Goal: Task Accomplishment & Management: Complete application form

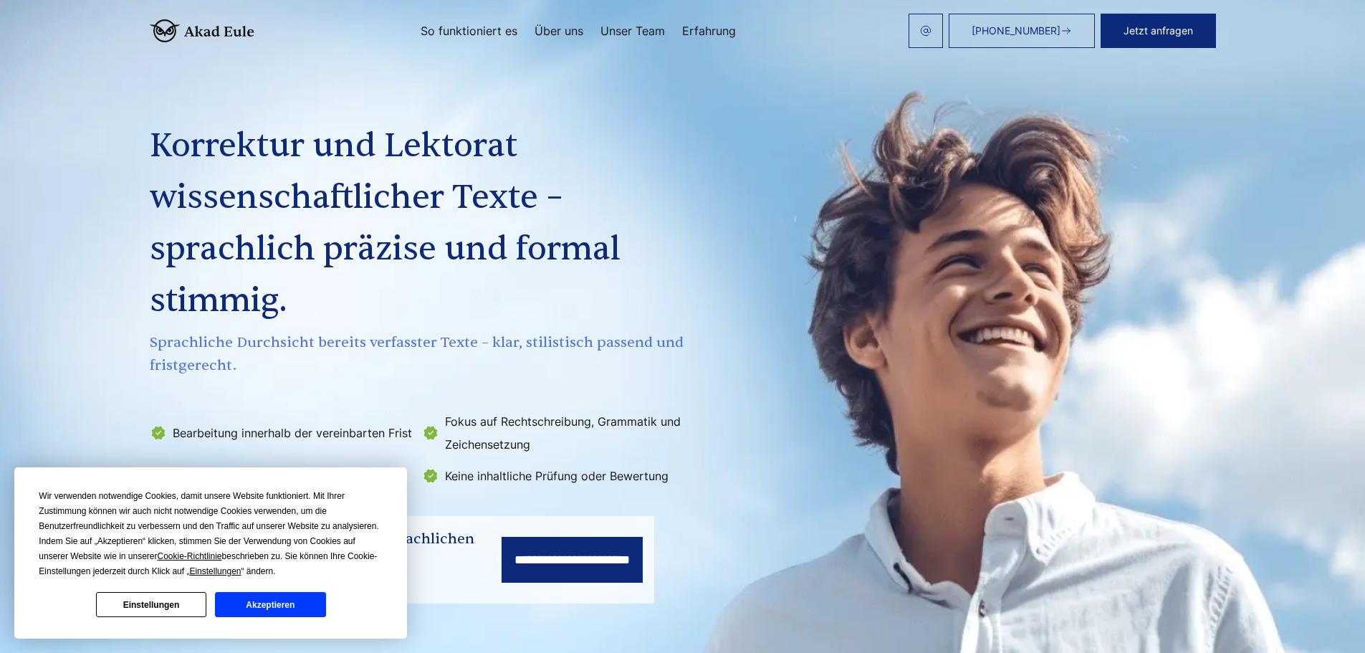
click at [576, 549] on input "**********" at bounding box center [572, 560] width 141 height 46
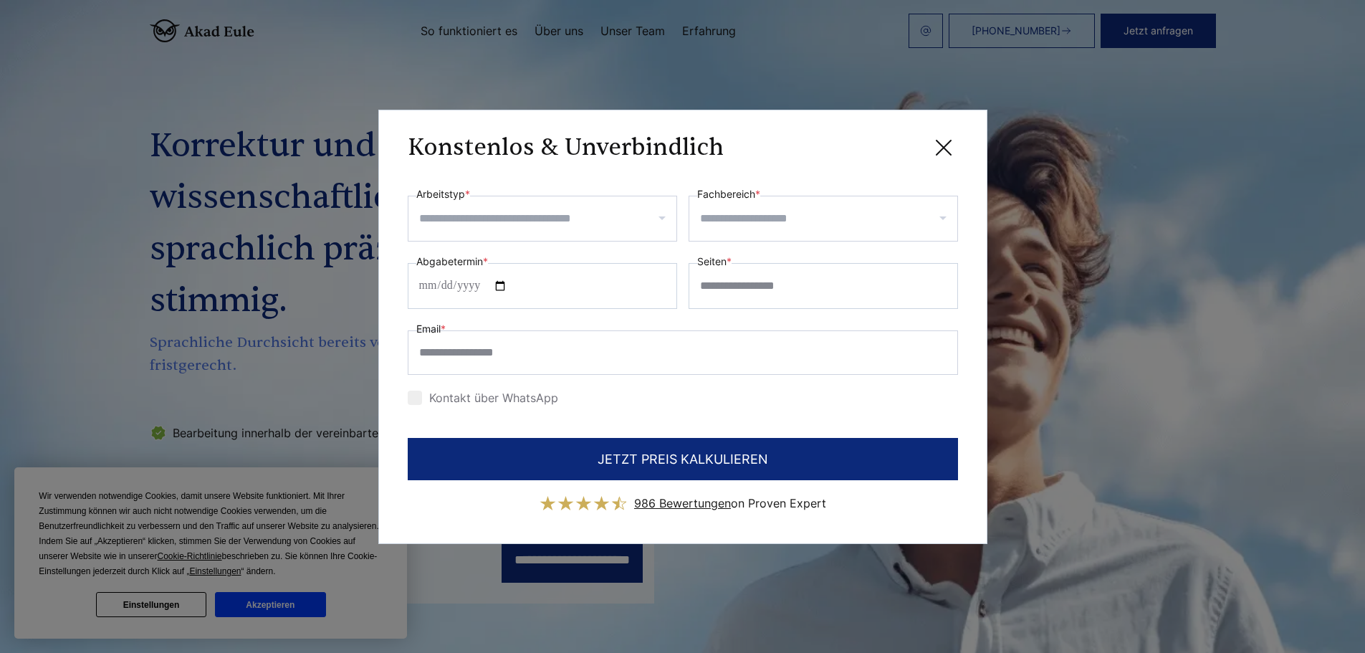
click at [529, 221] on input "Arbeitstyp *" at bounding box center [547, 218] width 257 height 23
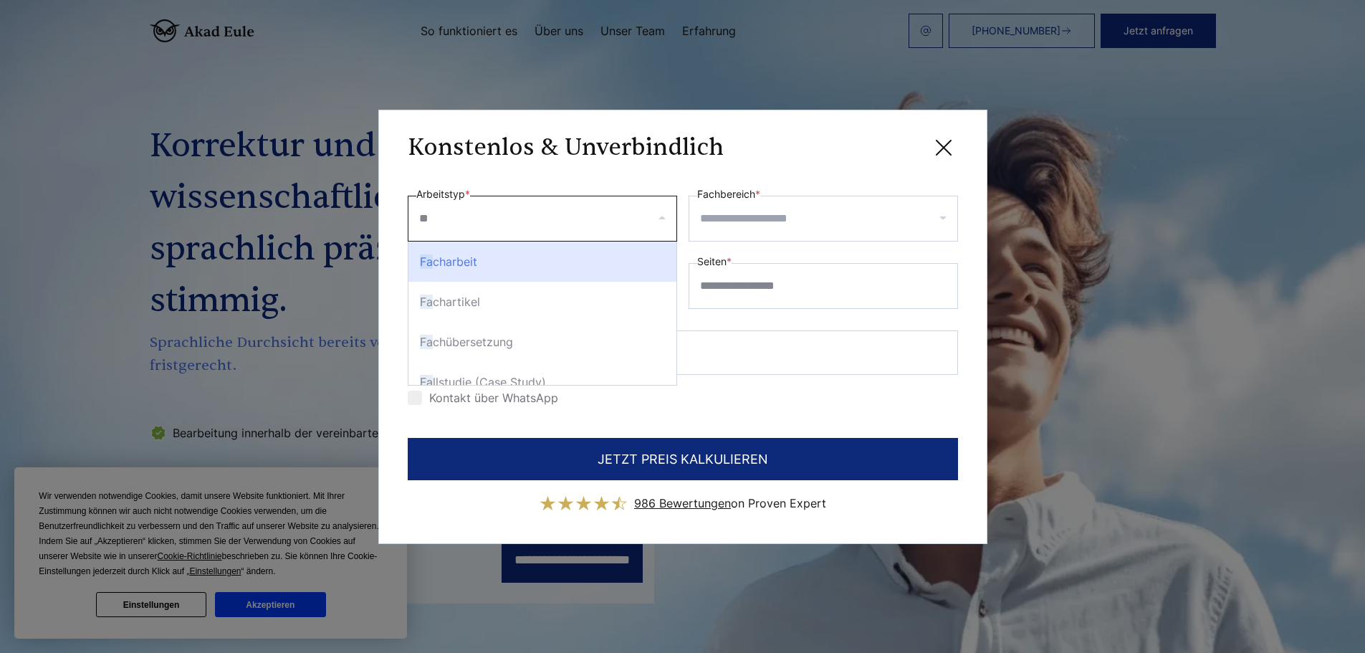
type input "***"
click at [484, 264] on div "Fal lstudie (Case Study)" at bounding box center [542, 261] width 268 height 40
select select "**"
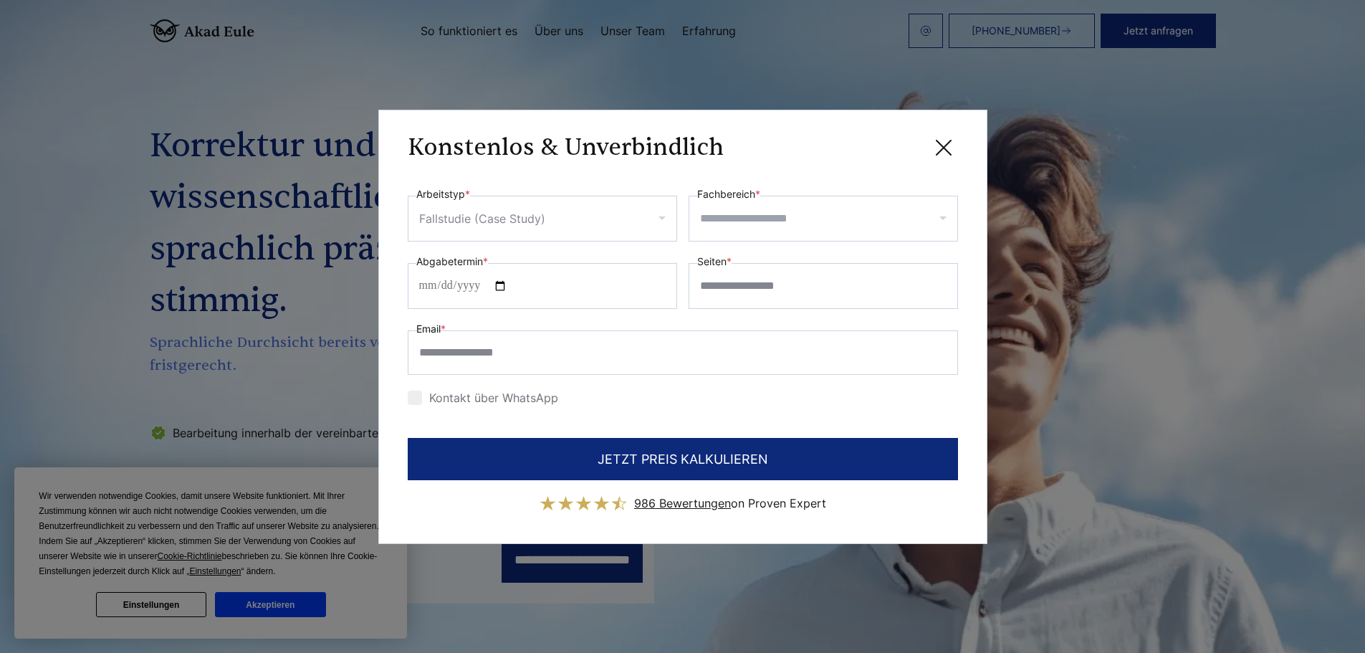
click at [756, 216] on input "Fachbereich *" at bounding box center [828, 218] width 257 height 23
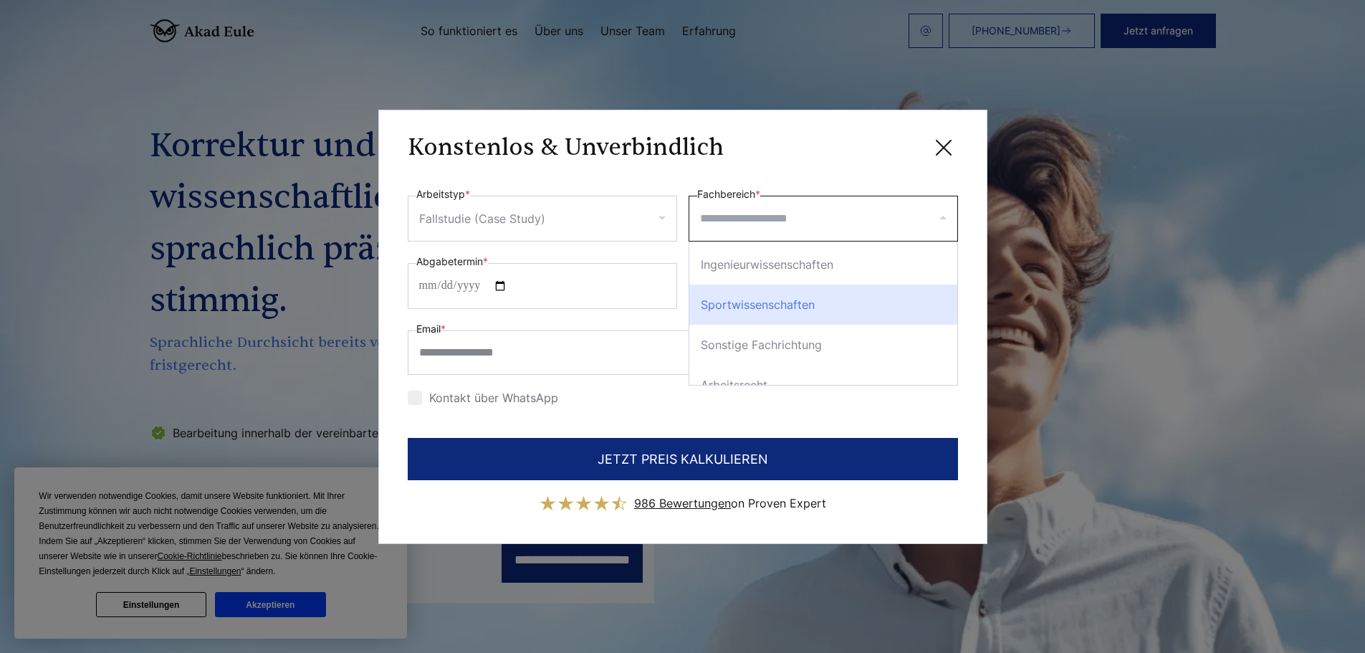
scroll to position [430, 0]
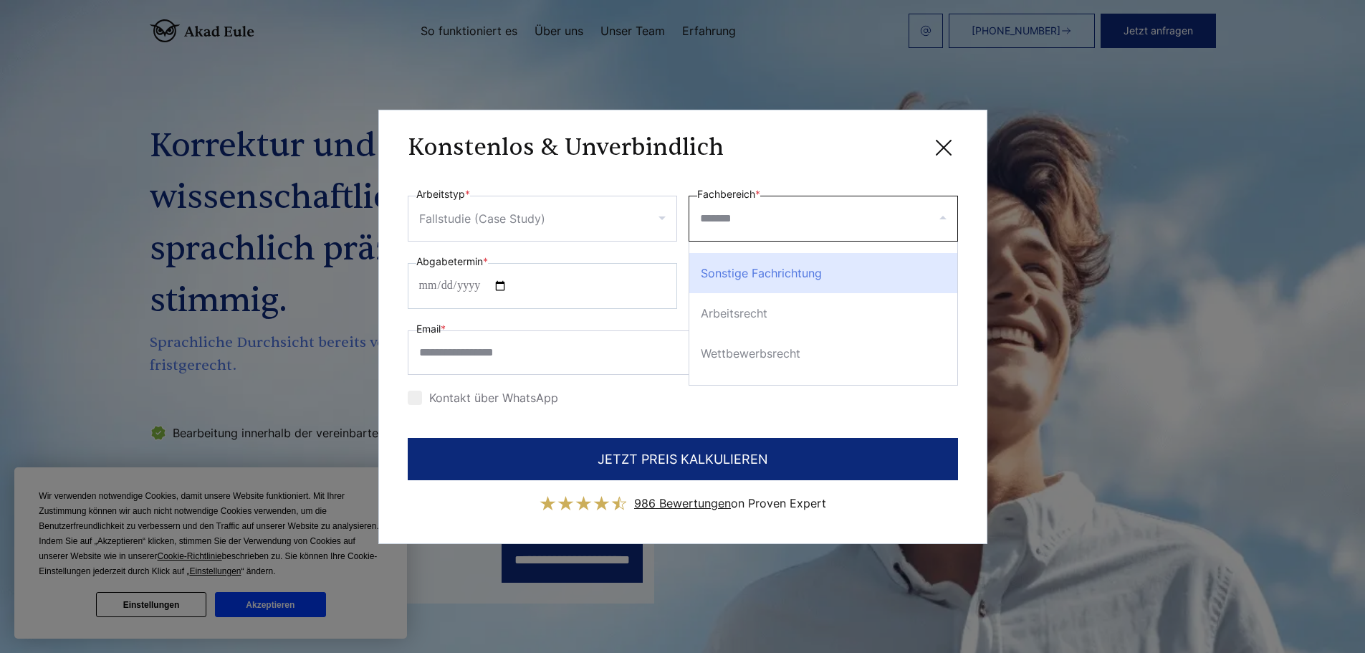
type input "********"
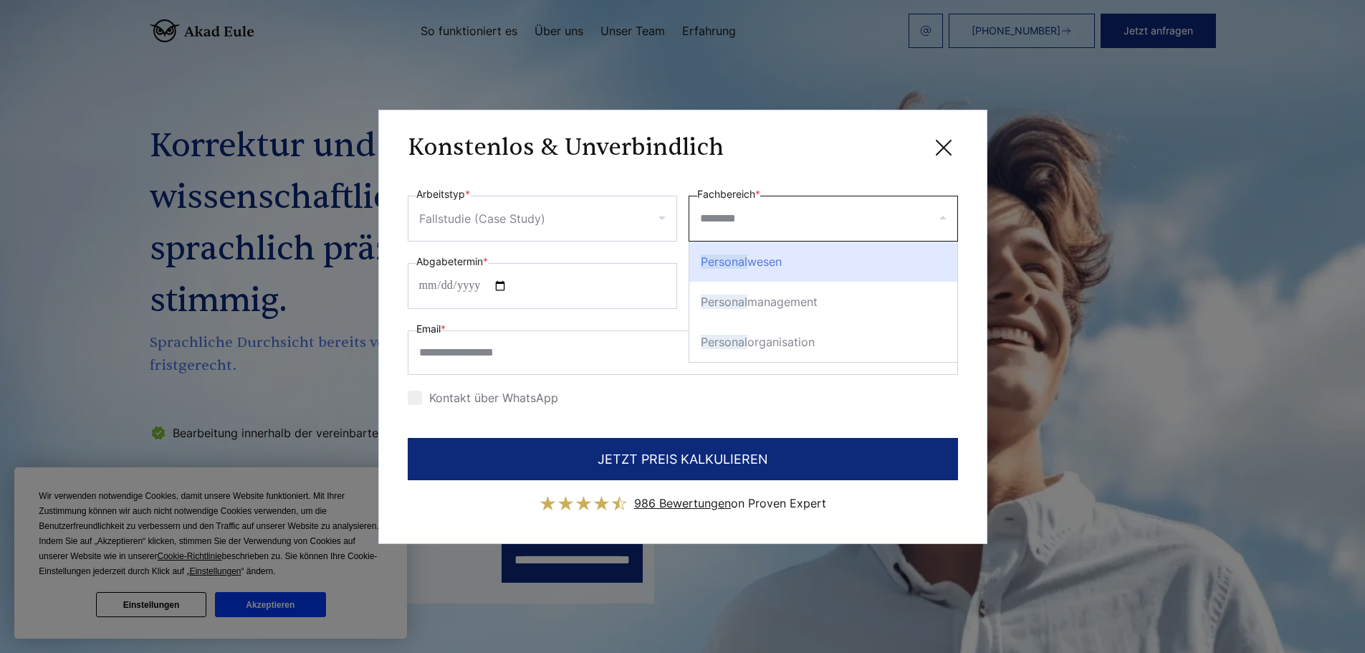
click at [807, 259] on div "Personal wesen" at bounding box center [823, 261] width 268 height 40
select select "***"
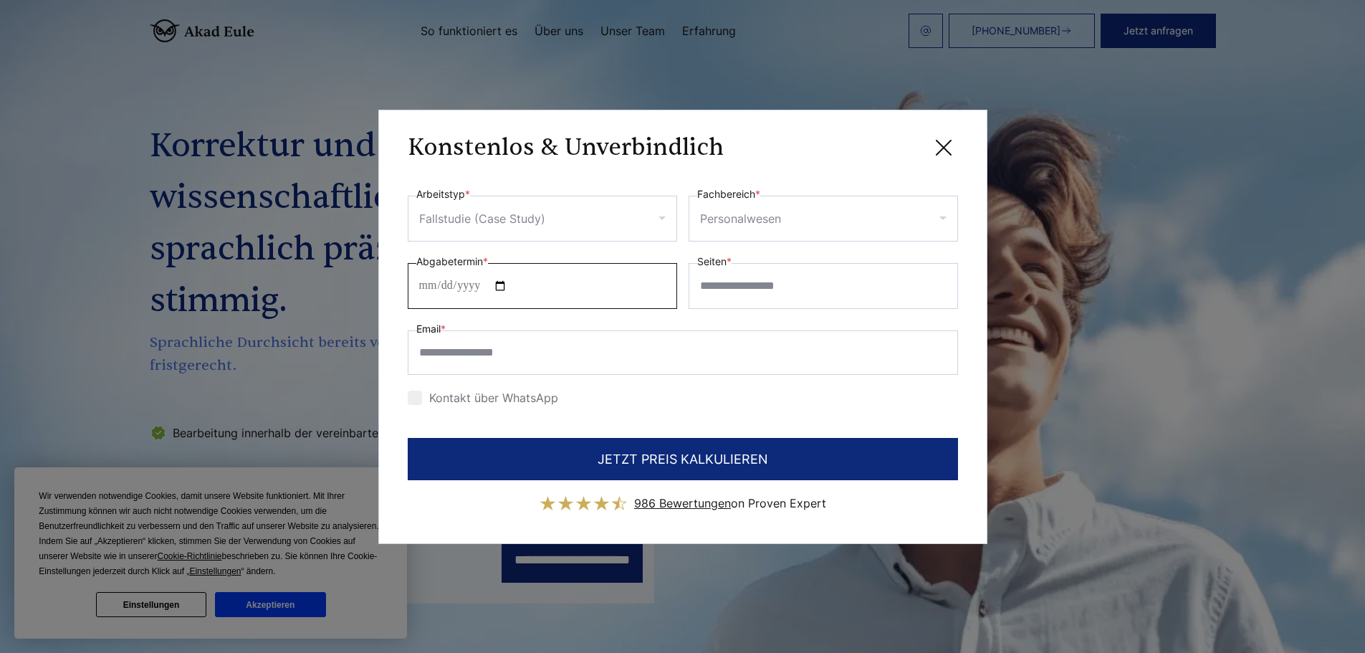
click at [510, 284] on input "Abgabetermin *" at bounding box center [542, 286] width 269 height 46
click at [511, 286] on input "**********" at bounding box center [542, 286] width 269 height 46
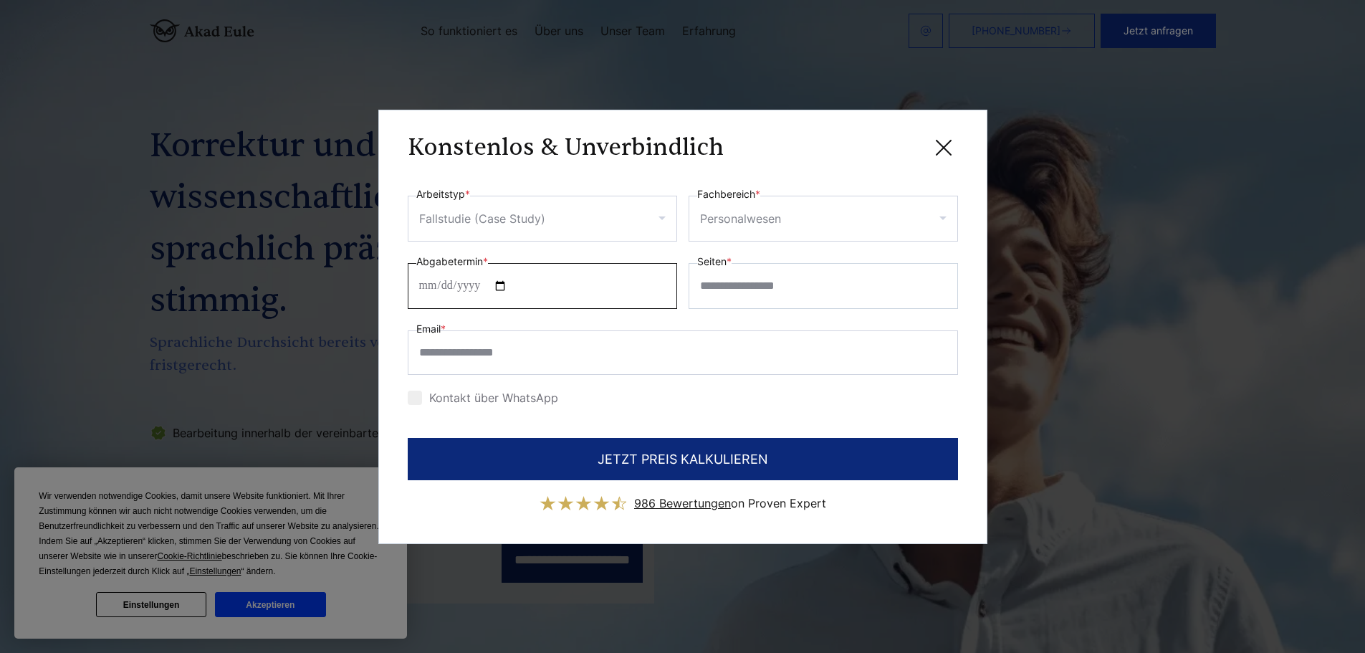
type input "**********"
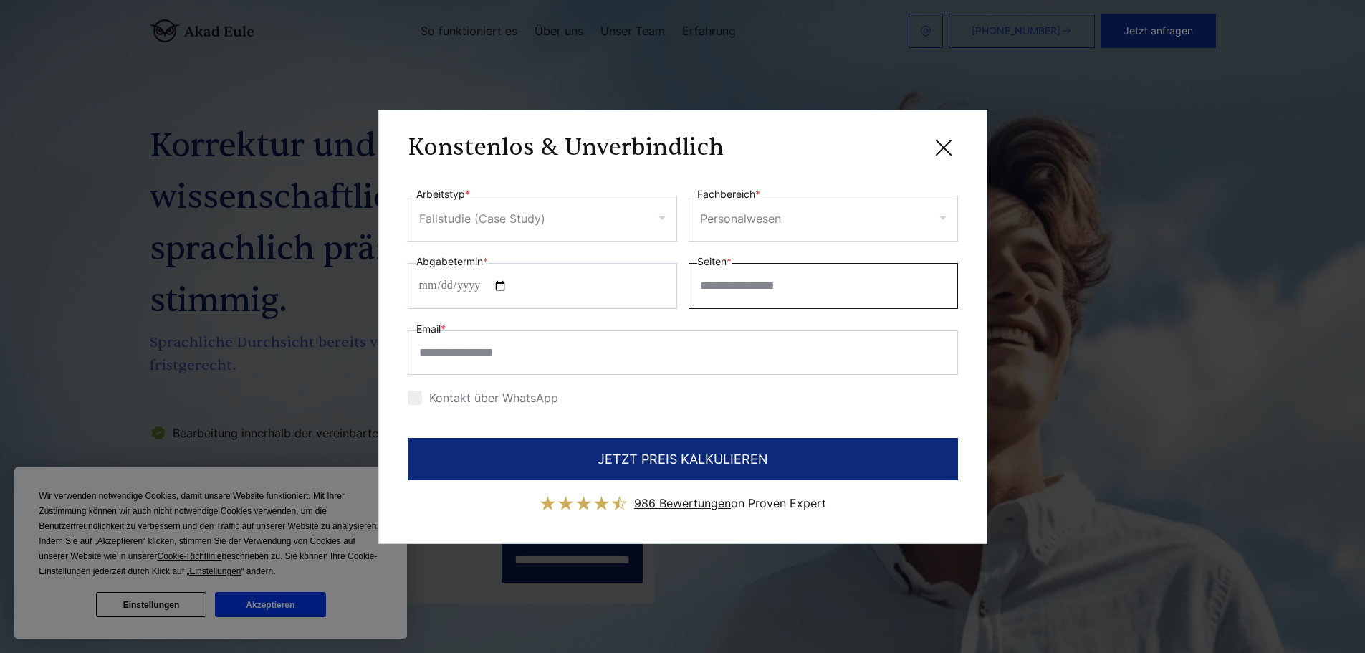
click at [748, 282] on input "Seiten *" at bounding box center [823, 286] width 269 height 46
type input "*"
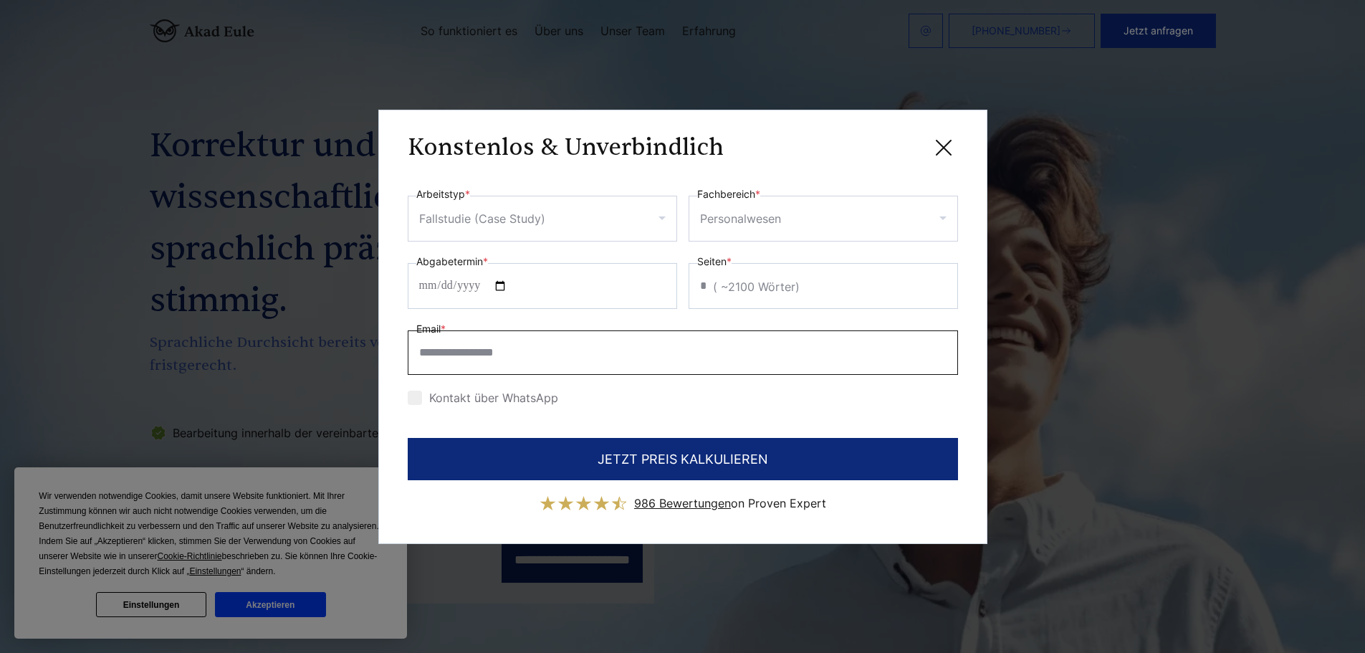
click at [548, 358] on input "Email *" at bounding box center [683, 352] width 550 height 44
type input "**********"
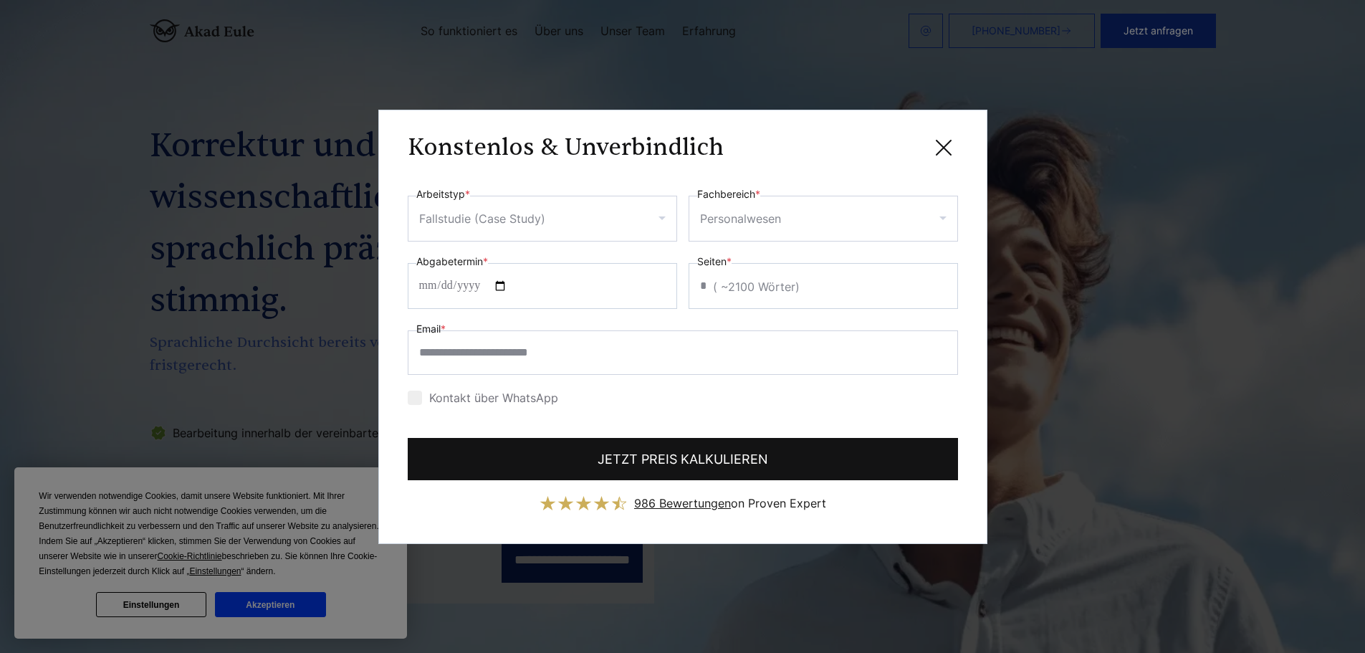
click at [668, 454] on button "JETZT PREIS KALKULIEREN" at bounding box center [683, 459] width 550 height 42
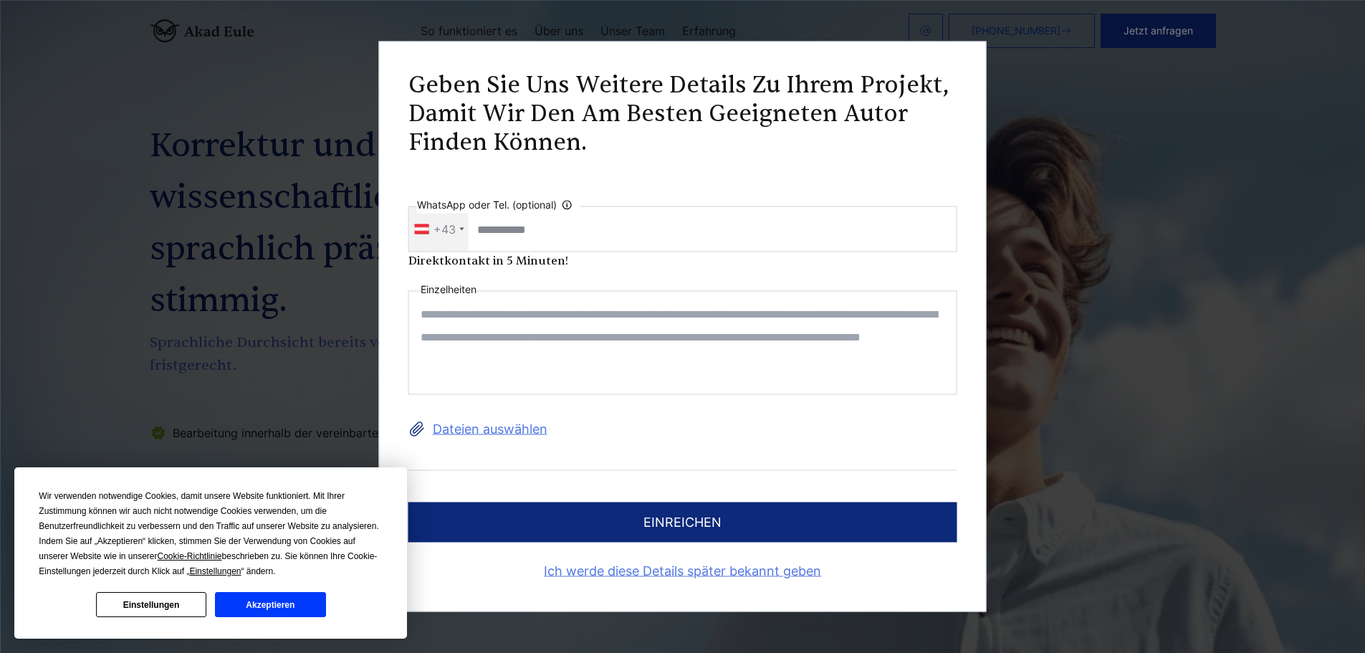
click at [294, 605] on button "Akzeptieren" at bounding box center [270, 604] width 110 height 25
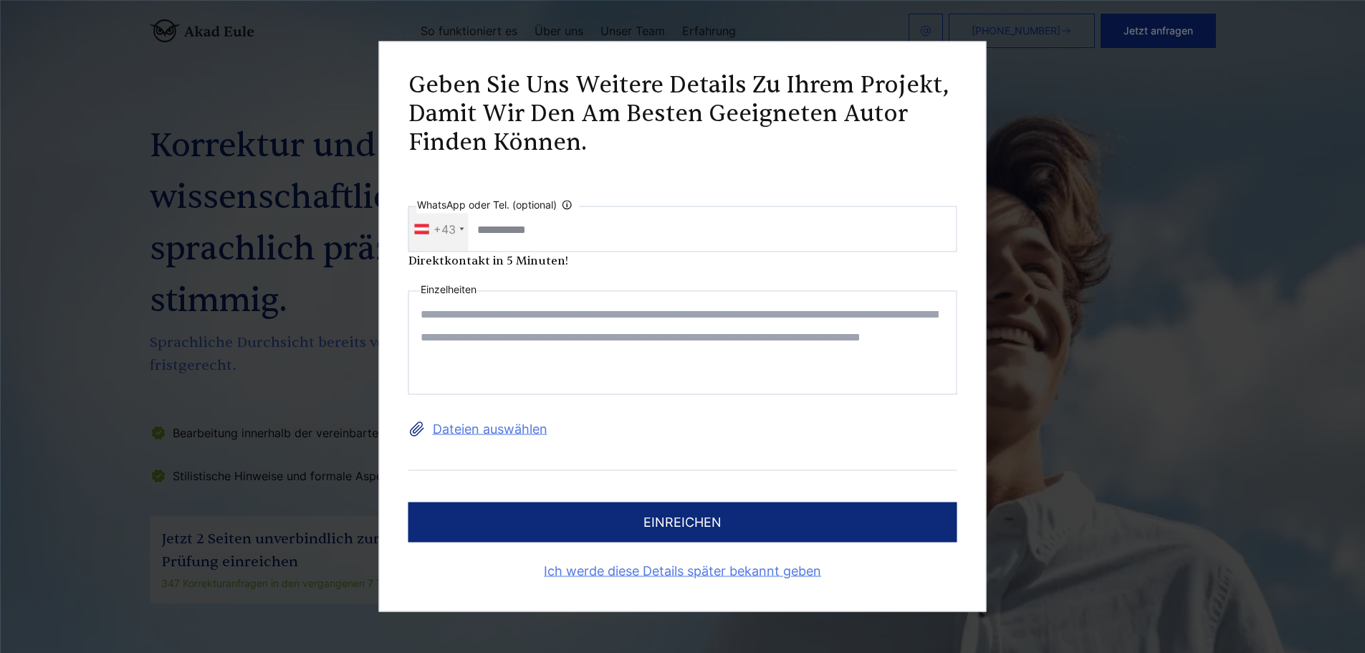
click at [553, 232] on input "WhatsApp oder Tel. (optional) Ihre Daten werden nicht an Dritte weitergegeben" at bounding box center [682, 229] width 549 height 46
click at [520, 334] on textarea at bounding box center [682, 343] width 549 height 104
drag, startPoint x: 524, startPoint y: 317, endPoint x: 734, endPoint y: 314, distance: 209.2
click at [718, 316] on textarea at bounding box center [682, 343] width 549 height 104
click at [735, 314] on textarea at bounding box center [682, 343] width 549 height 104
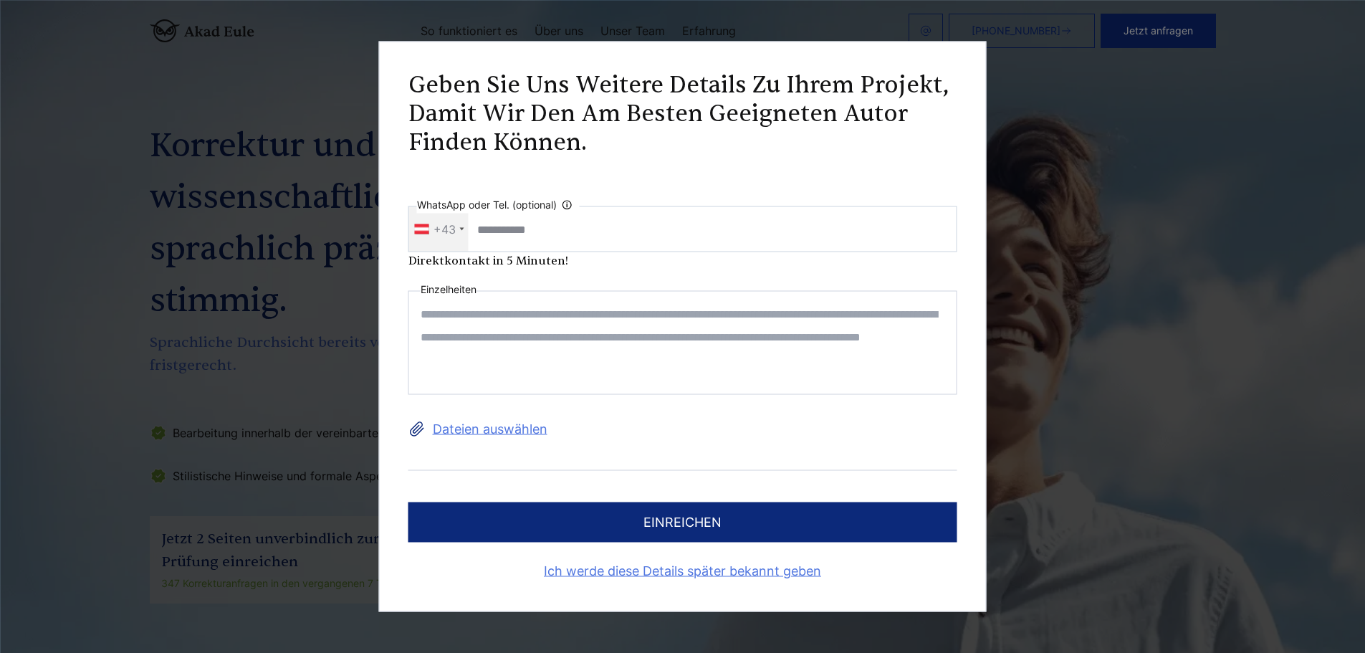
click at [498, 315] on textarea at bounding box center [682, 343] width 549 height 104
paste textarea "**********"
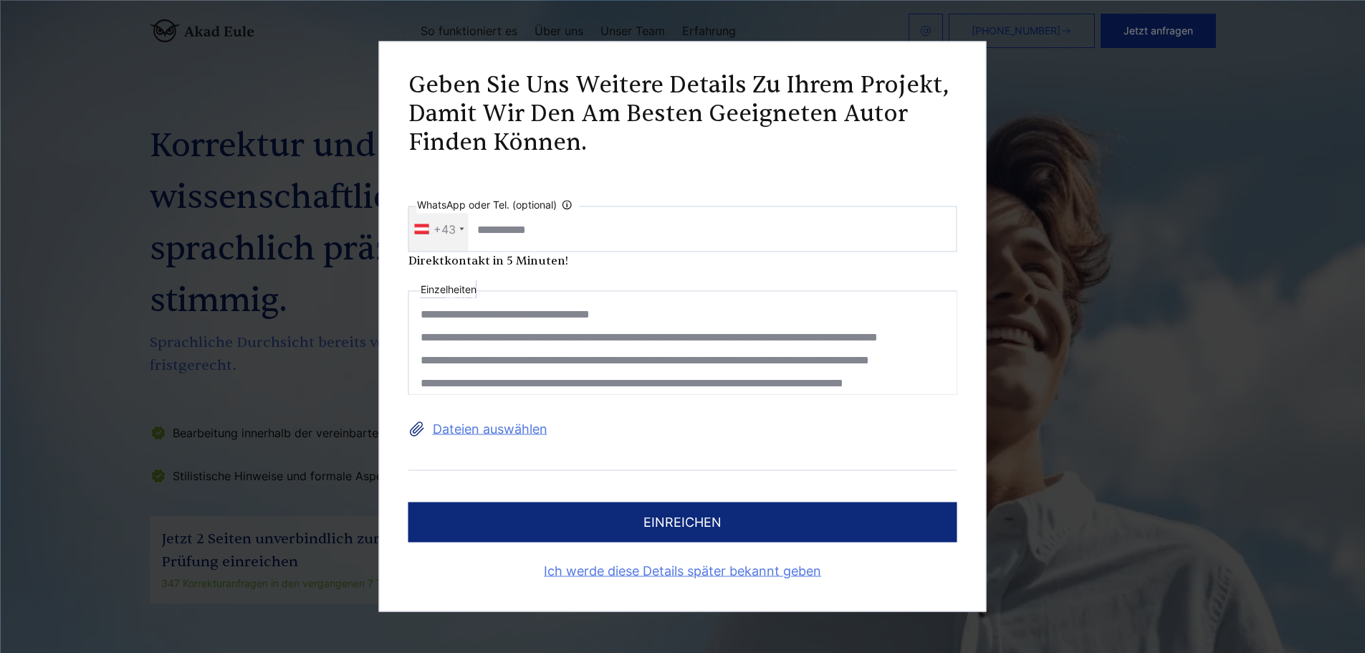
click at [418, 315] on textarea at bounding box center [682, 343] width 549 height 104
click at [686, 317] on textarea at bounding box center [682, 343] width 549 height 104
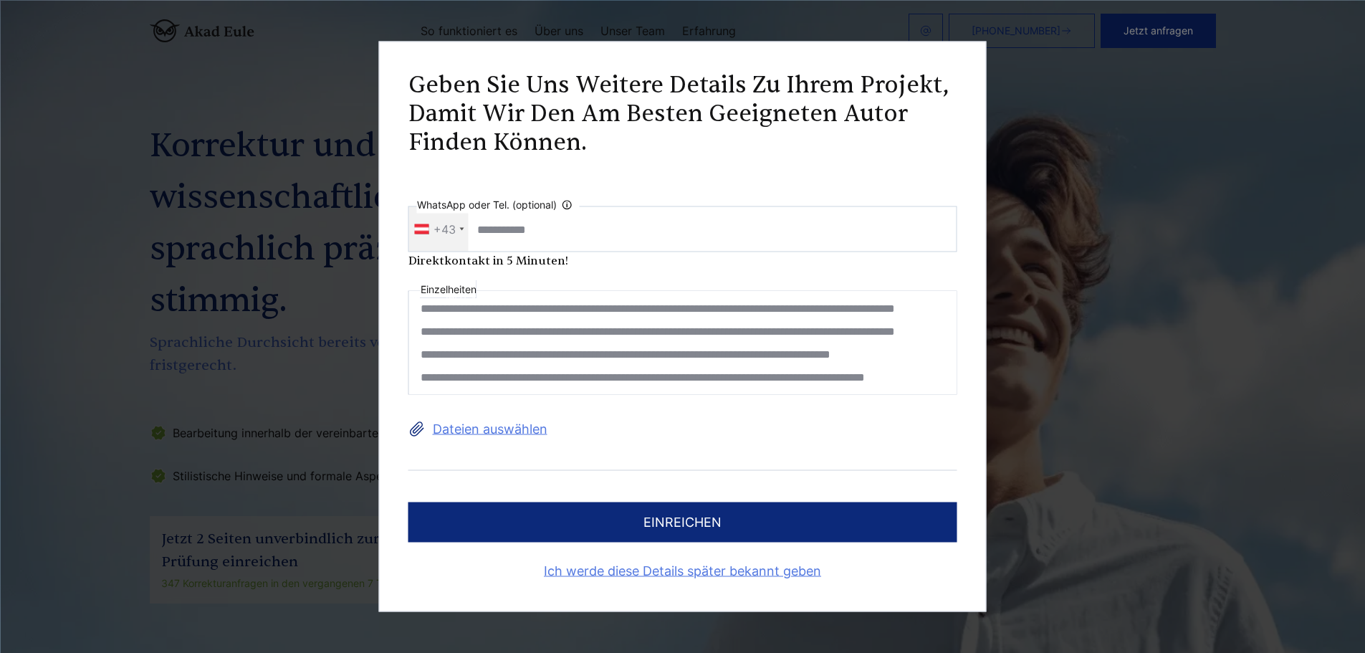
scroll to position [72, 0]
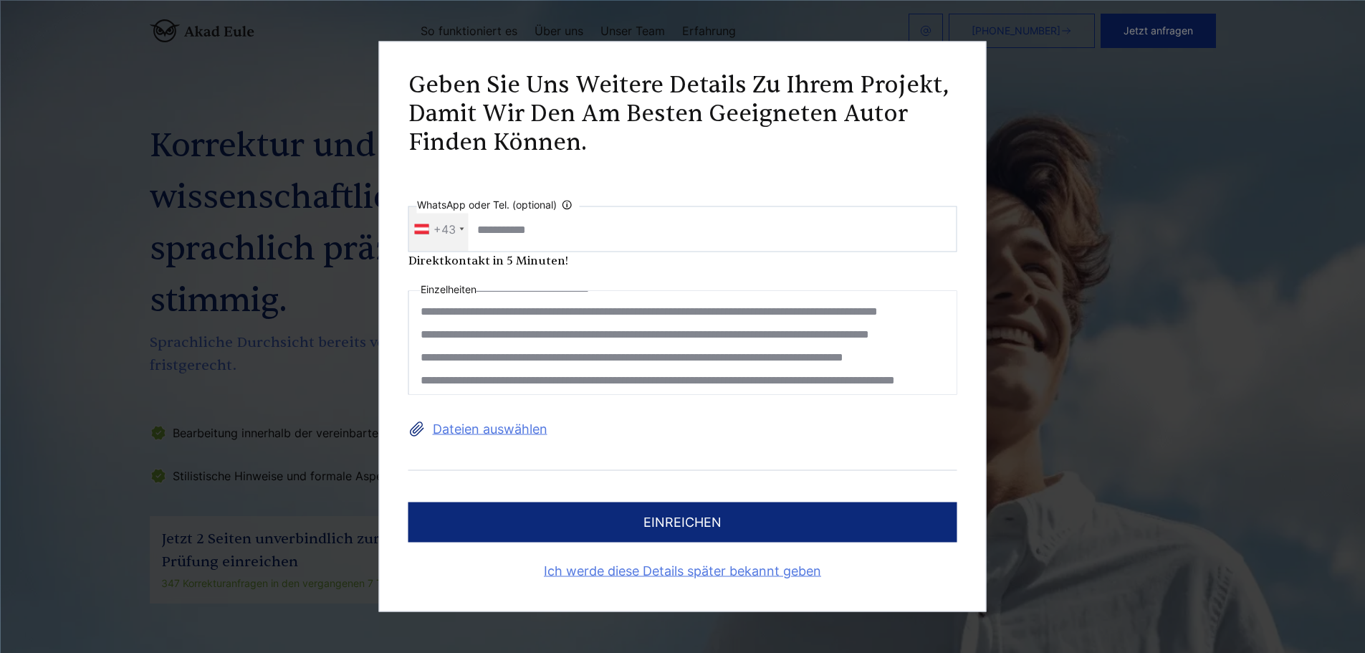
click at [424, 373] on textarea at bounding box center [682, 343] width 549 height 104
click at [418, 379] on textarea at bounding box center [682, 343] width 549 height 104
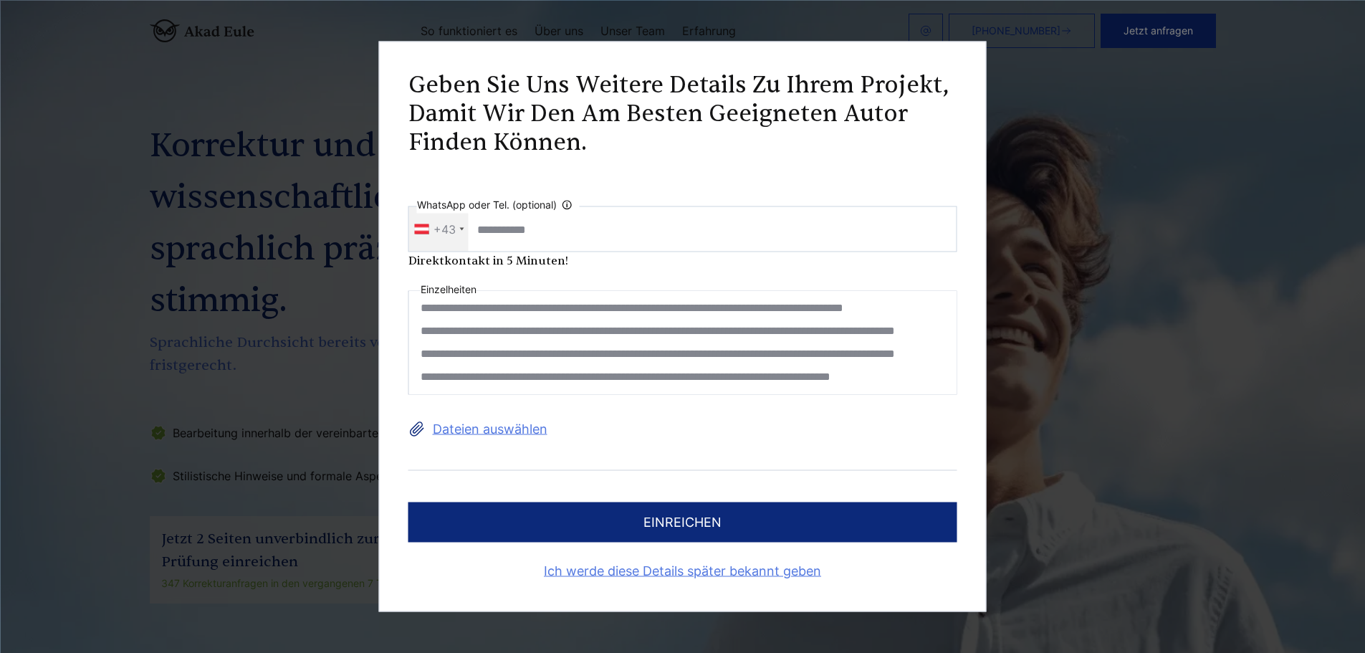
scroll to position [143, 0]
click at [416, 330] on textarea at bounding box center [682, 343] width 549 height 104
click at [414, 378] on textarea at bounding box center [682, 343] width 549 height 104
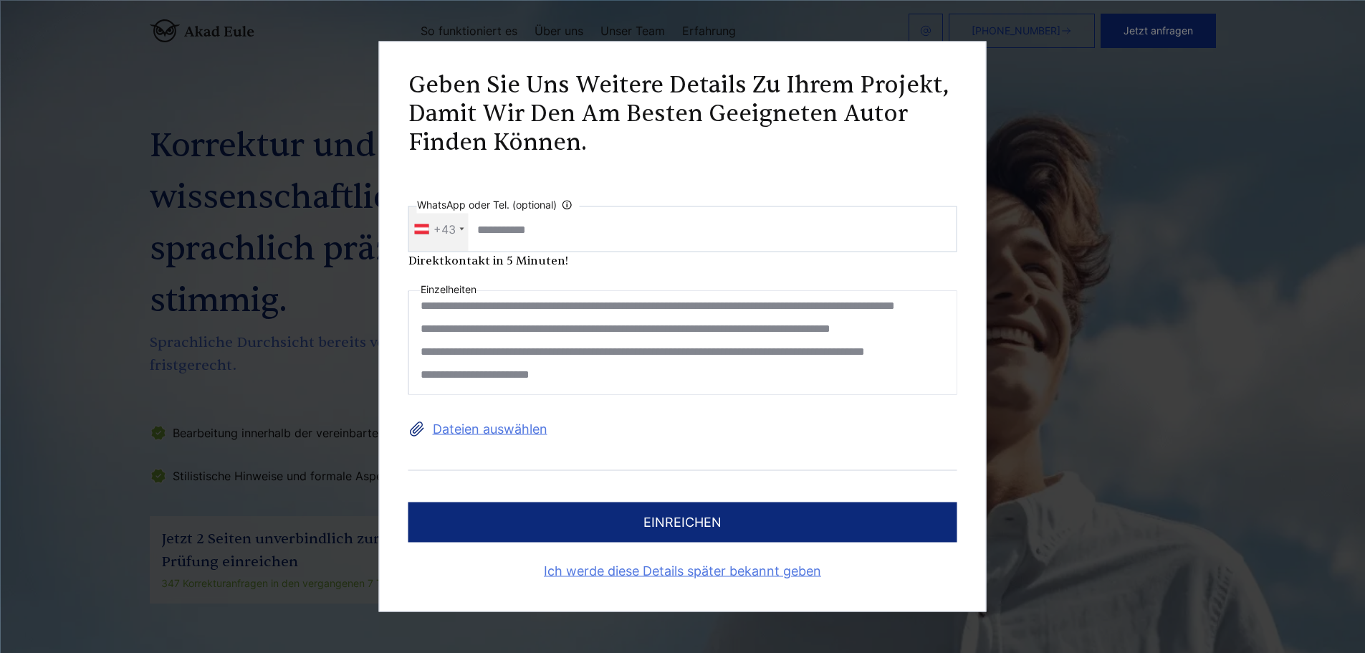
click at [420, 353] on textarea at bounding box center [682, 343] width 549 height 104
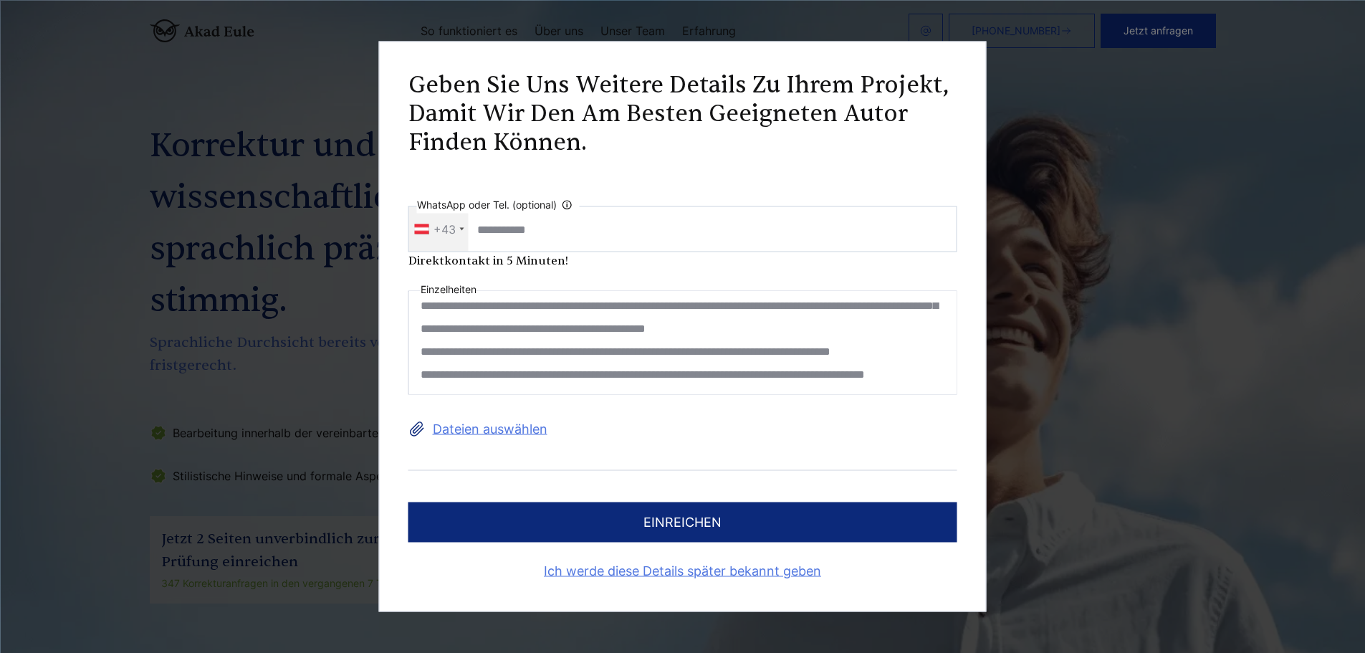
click at [416, 350] on textarea at bounding box center [682, 343] width 549 height 104
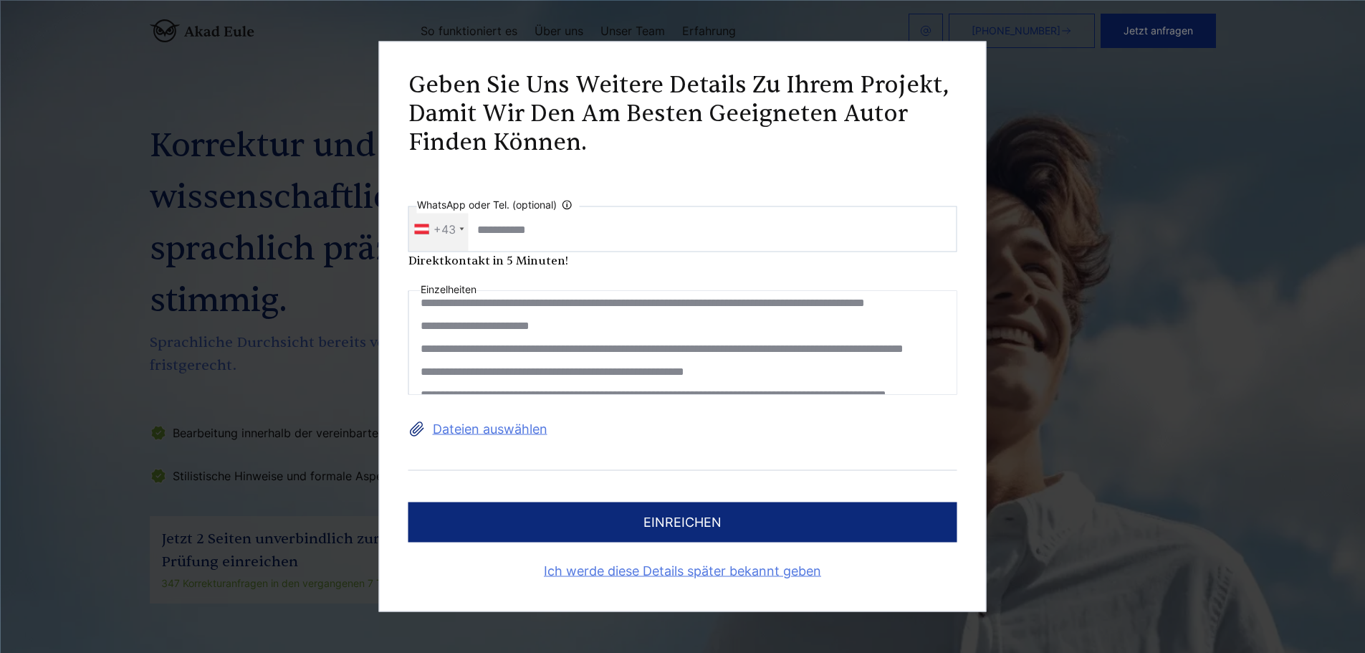
click at [419, 345] on textarea at bounding box center [682, 343] width 549 height 104
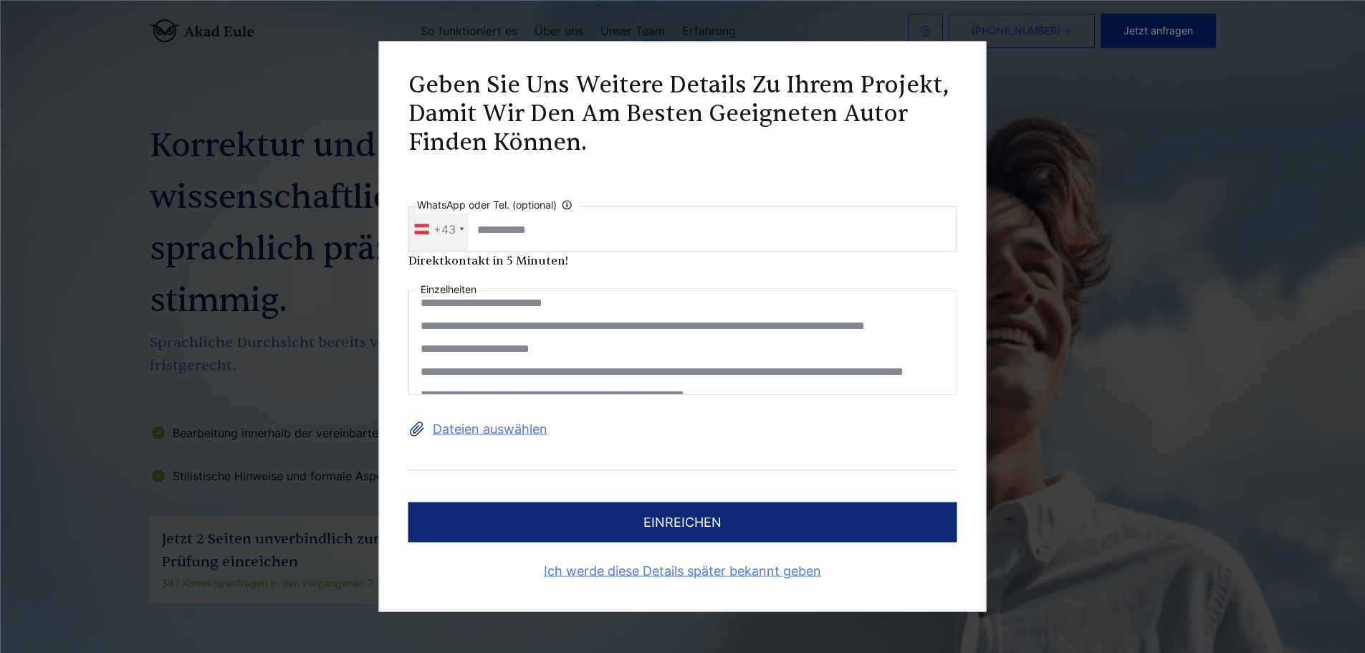
click at [418, 365] on textarea at bounding box center [682, 343] width 549 height 104
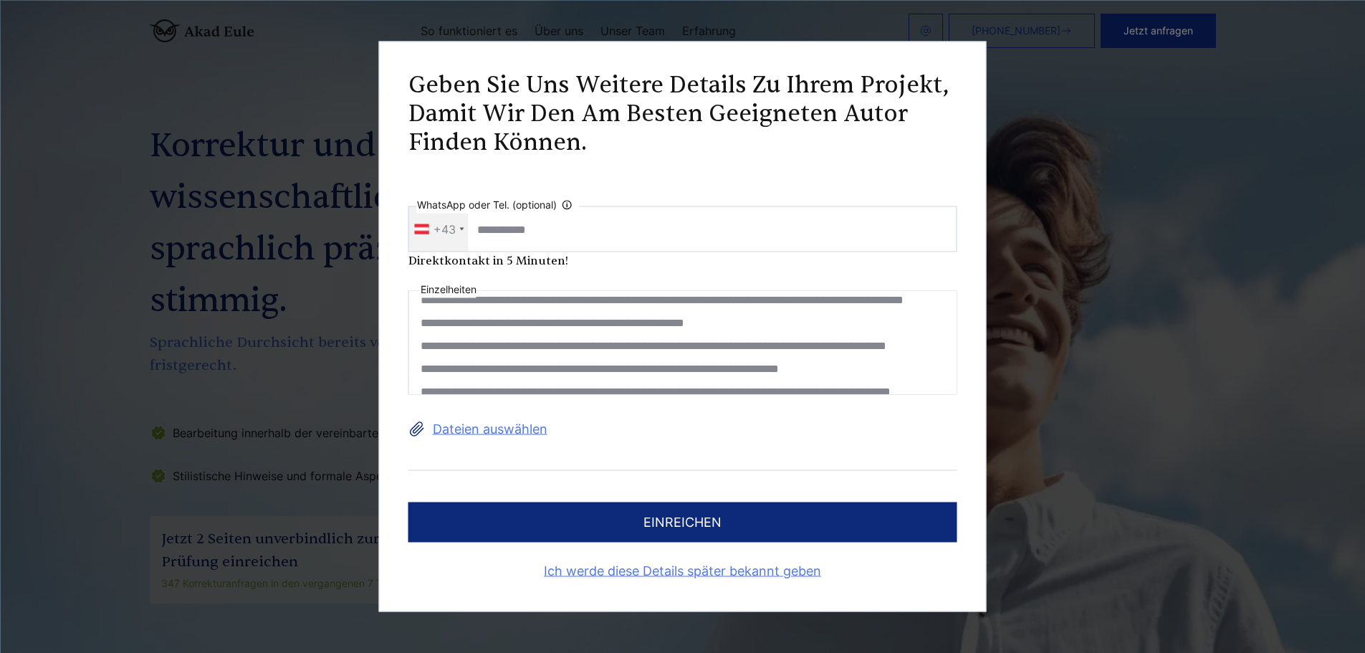
click at [421, 321] on textarea at bounding box center [682, 343] width 549 height 104
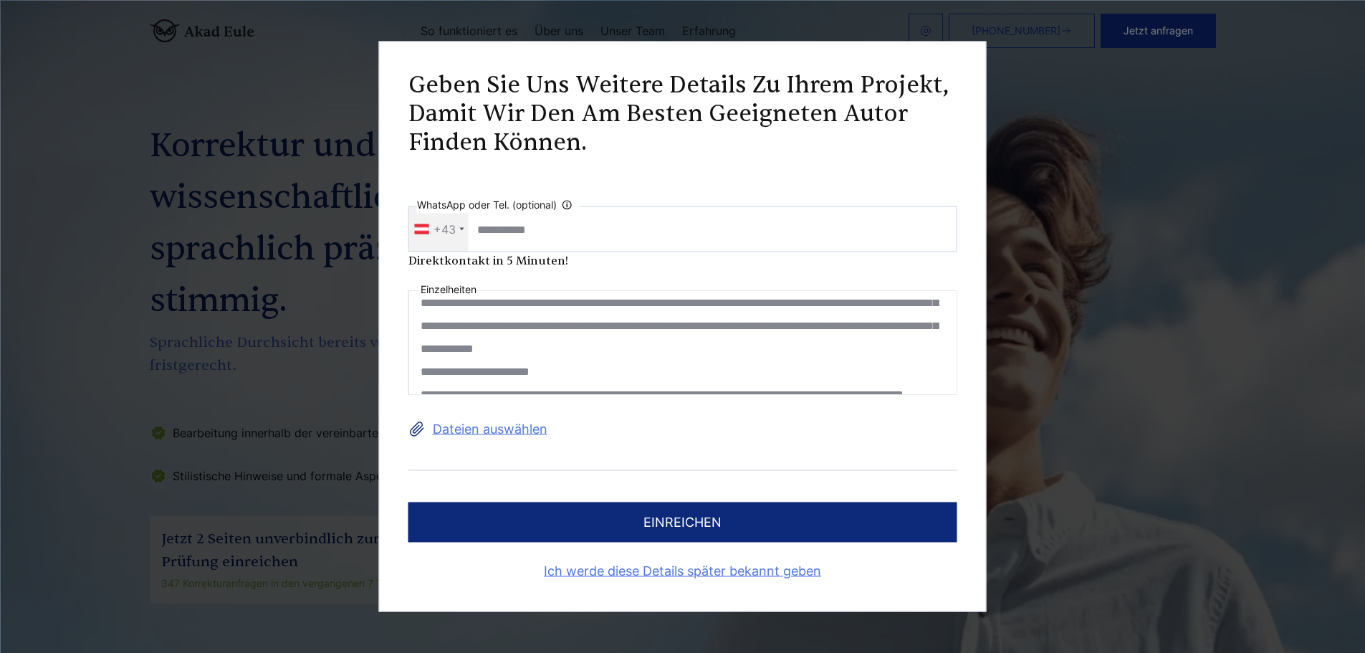
scroll to position [244, 0]
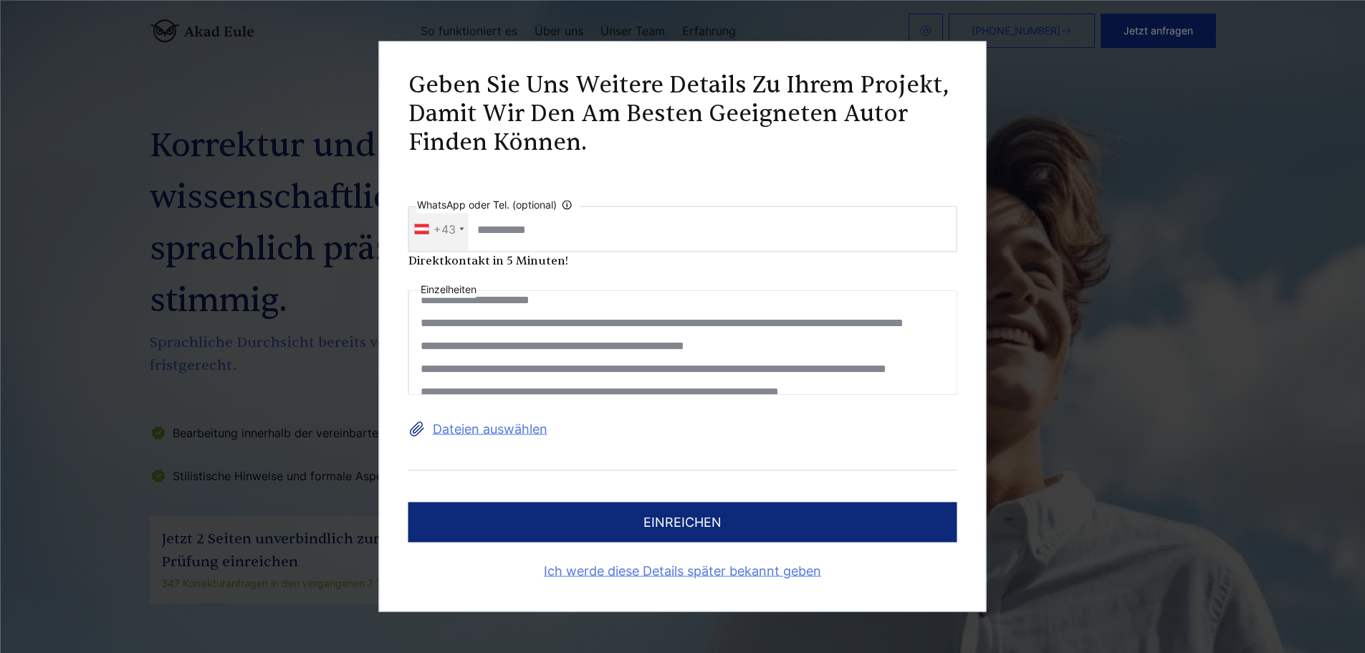
click at [420, 364] on textarea at bounding box center [682, 343] width 549 height 104
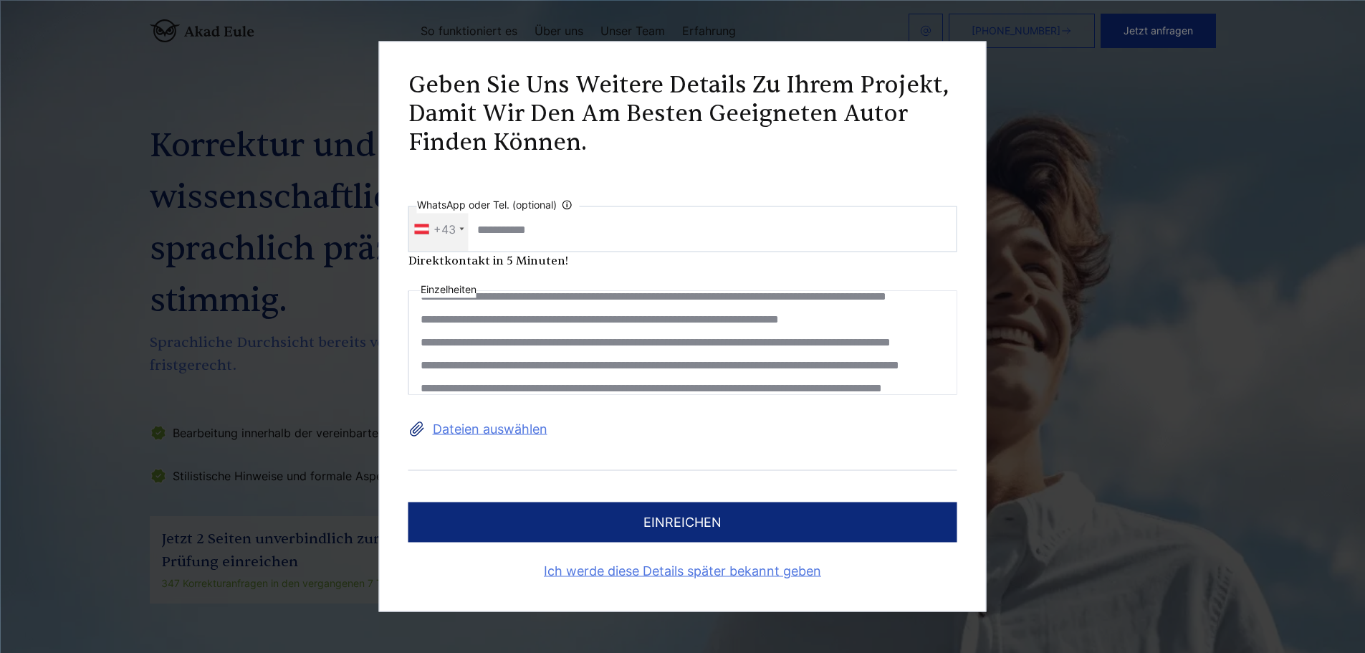
click at [421, 340] on textarea at bounding box center [682, 343] width 549 height 104
click at [419, 362] on textarea at bounding box center [682, 343] width 549 height 104
click at [418, 383] on textarea at bounding box center [682, 343] width 549 height 104
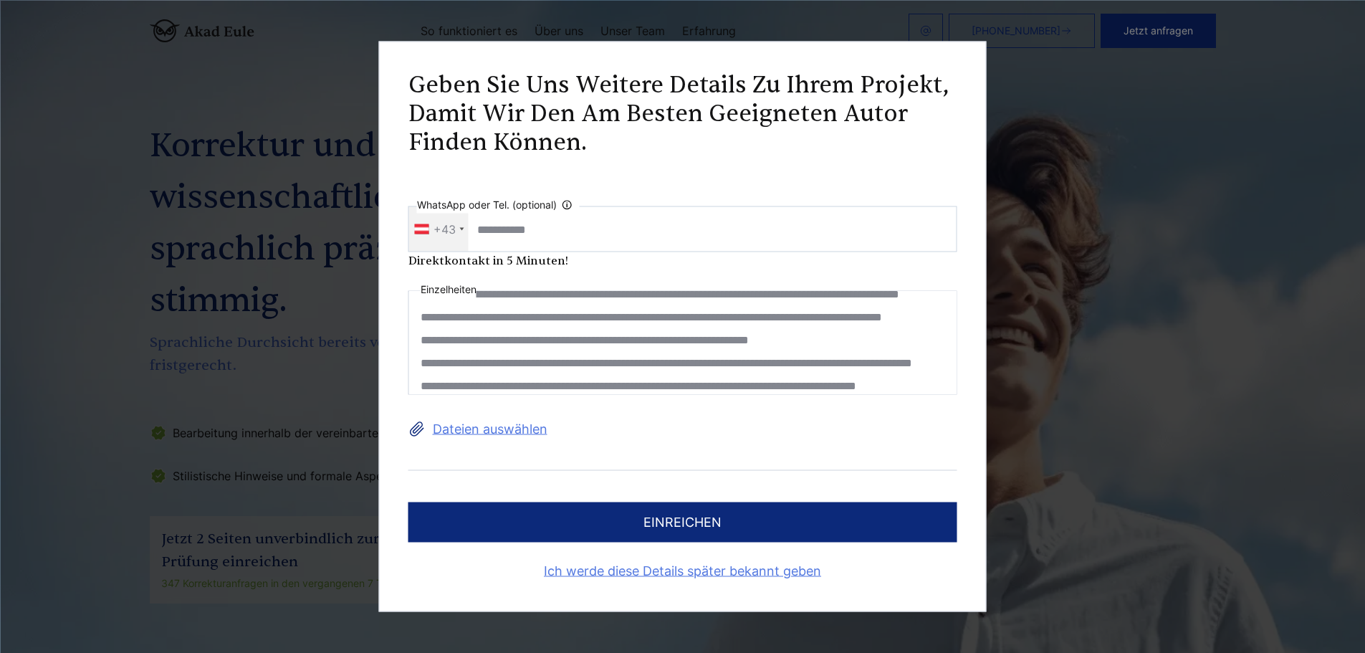
scroll to position [367, 0]
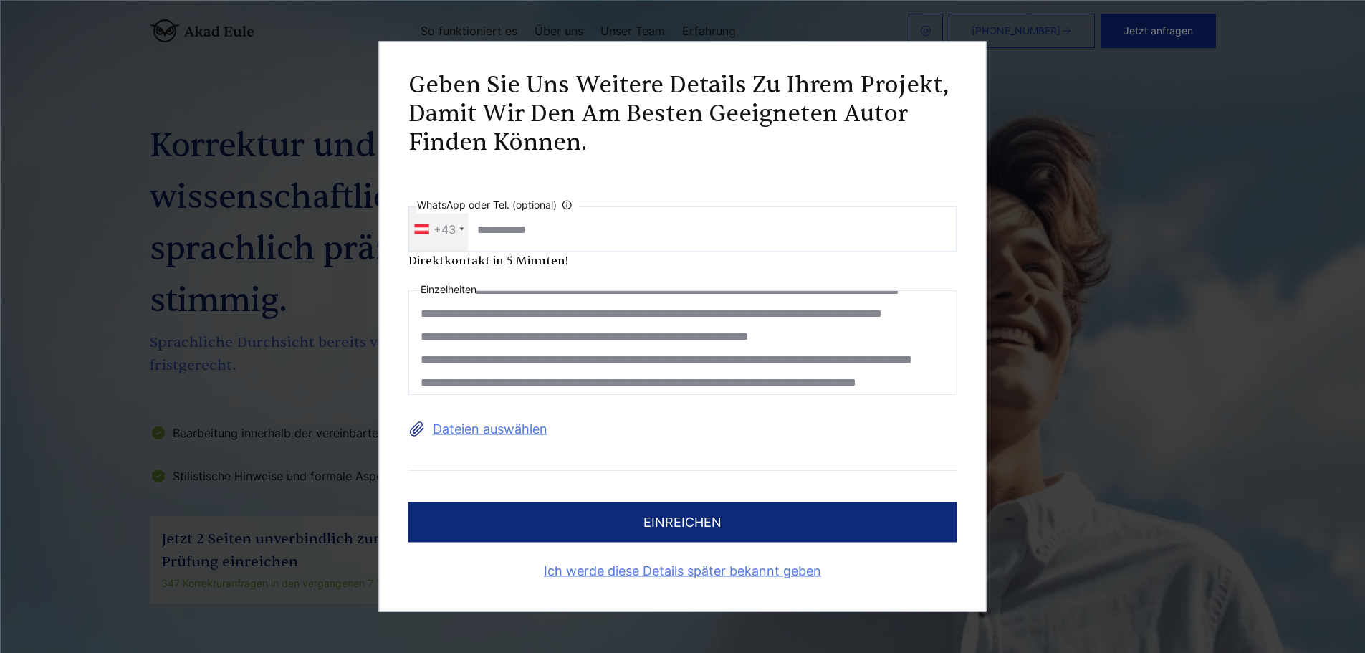
click at [416, 332] on textarea at bounding box center [682, 343] width 549 height 104
click at [416, 377] on textarea at bounding box center [682, 343] width 549 height 104
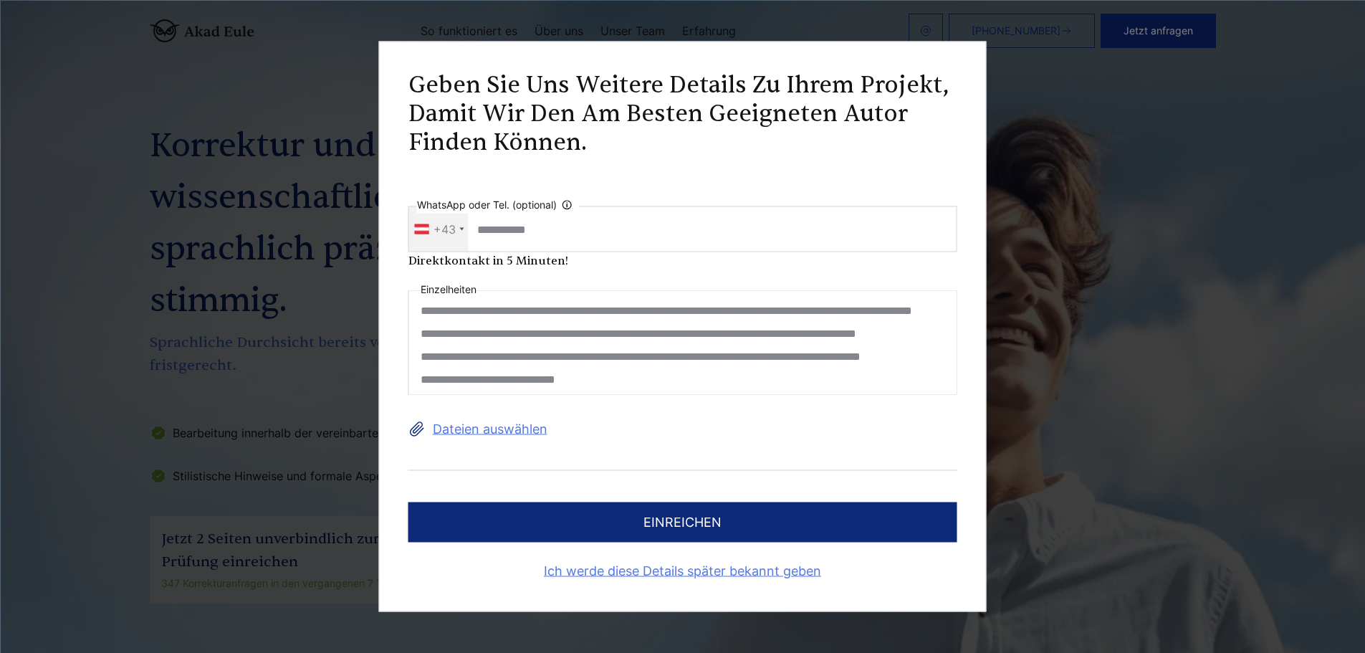
click at [419, 337] on textarea at bounding box center [682, 343] width 549 height 104
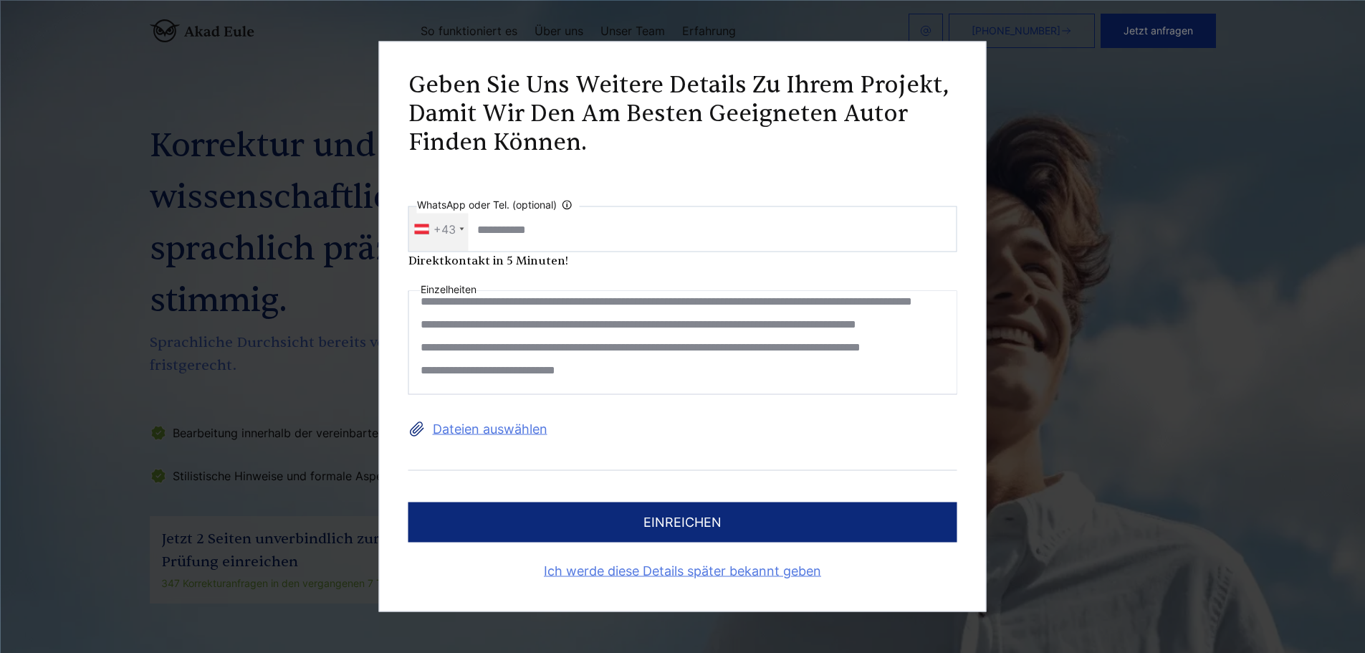
scroll to position [464, 0]
click at [417, 310] on textarea at bounding box center [682, 343] width 549 height 104
click at [419, 353] on textarea at bounding box center [682, 343] width 549 height 104
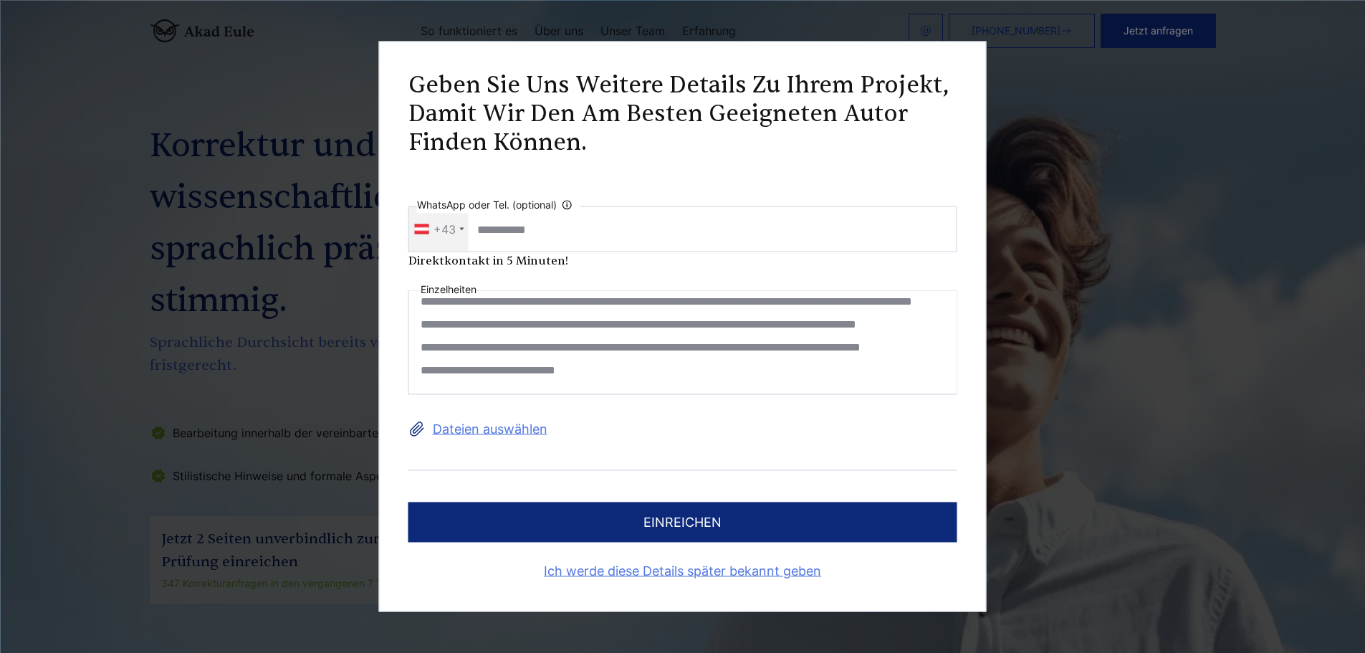
click at [421, 306] on textarea at bounding box center [682, 343] width 549 height 104
click at [411, 367] on textarea at bounding box center [682, 343] width 549 height 104
click at [421, 345] on textarea at bounding box center [682, 343] width 549 height 104
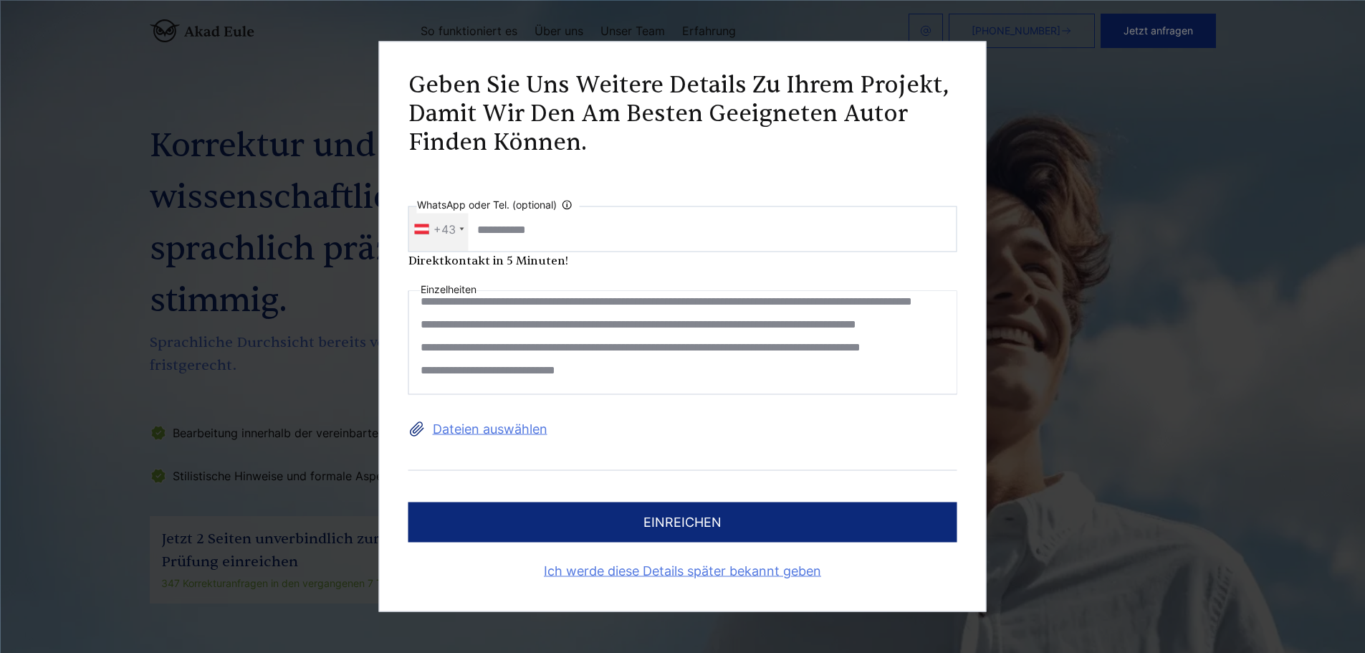
click at [418, 340] on textarea at bounding box center [682, 343] width 549 height 104
click at [420, 363] on textarea at bounding box center [682, 343] width 549 height 104
click at [419, 363] on textarea at bounding box center [682, 343] width 549 height 104
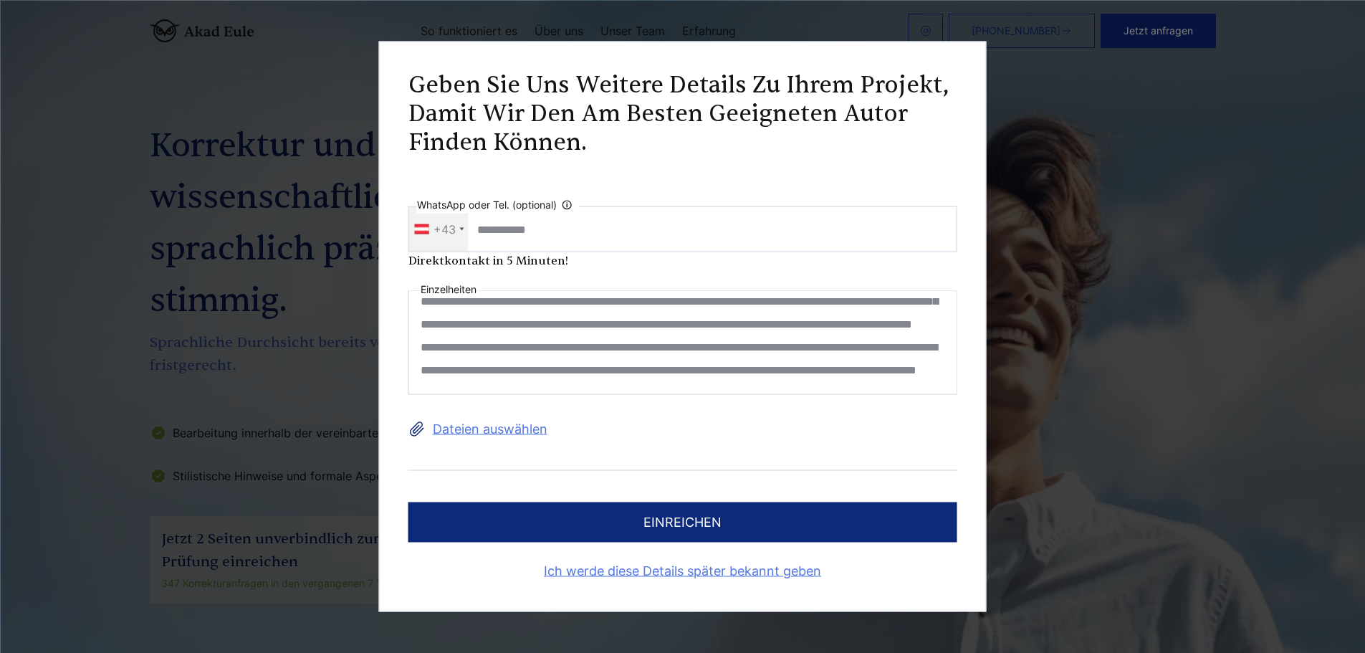
scroll to position [517, 0]
click at [791, 373] on textarea at bounding box center [682, 343] width 549 height 104
click at [501, 431] on label "Dateien auswählen" at bounding box center [682, 429] width 549 height 23
click at [0, 0] on input "Dateien auswählen" at bounding box center [0, 0] width 0 height 0
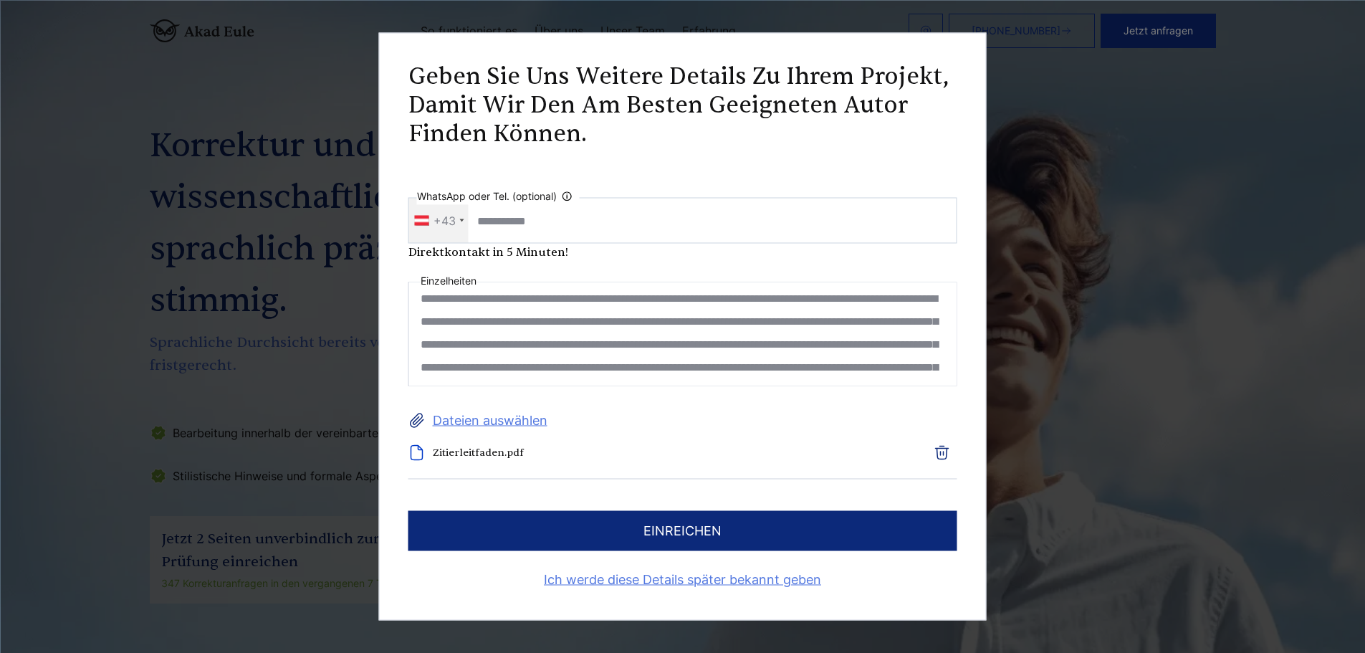
scroll to position [0, 0]
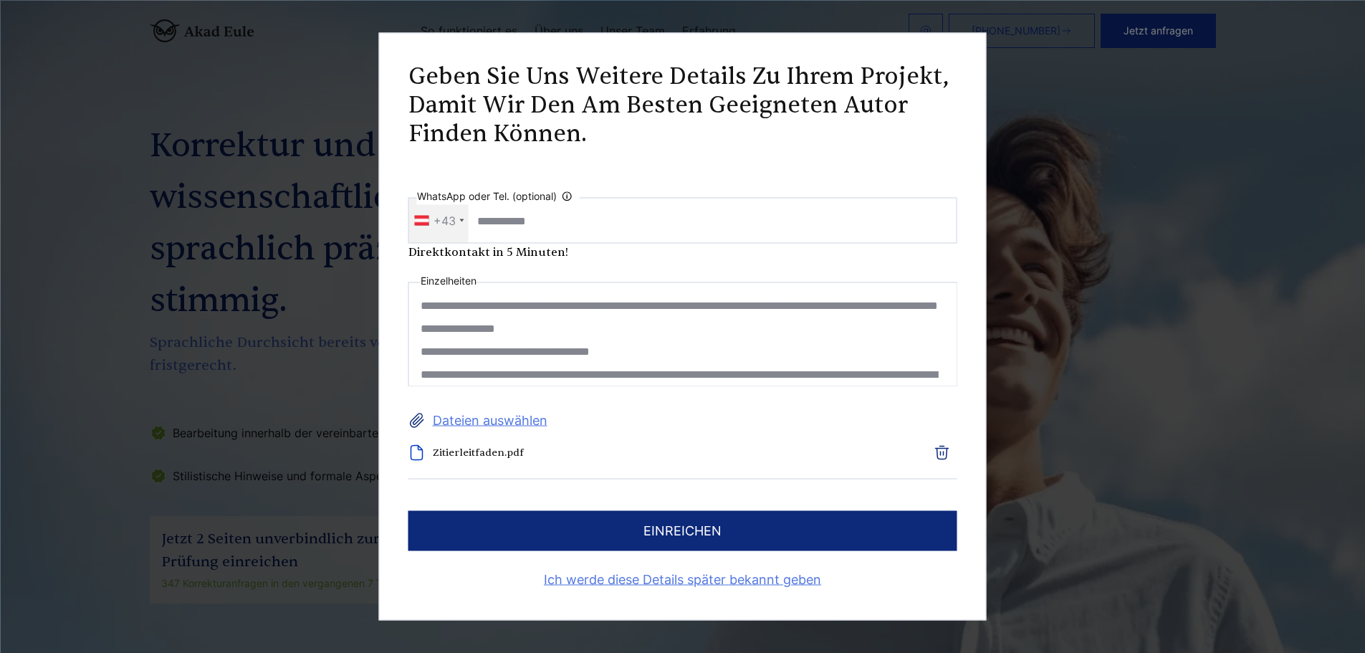
drag, startPoint x: 593, startPoint y: 301, endPoint x: 671, endPoint y: 303, distance: 78.1
click at [669, 303] on textarea at bounding box center [682, 334] width 549 height 104
click at [677, 303] on textarea at bounding box center [682, 334] width 549 height 104
drag, startPoint x: 808, startPoint y: 302, endPoint x: 850, endPoint y: 302, distance: 42.3
click at [850, 302] on textarea at bounding box center [682, 334] width 549 height 104
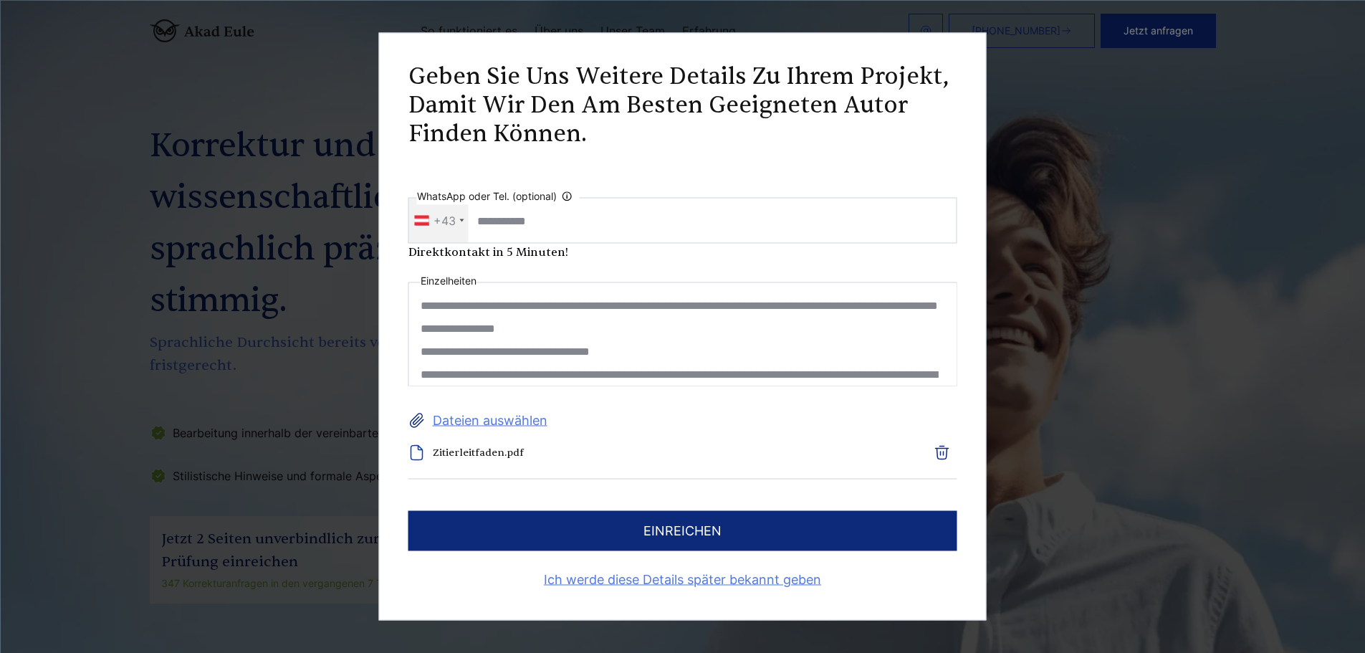
click at [852, 302] on textarea at bounding box center [682, 334] width 549 height 104
click at [857, 309] on textarea at bounding box center [682, 334] width 549 height 104
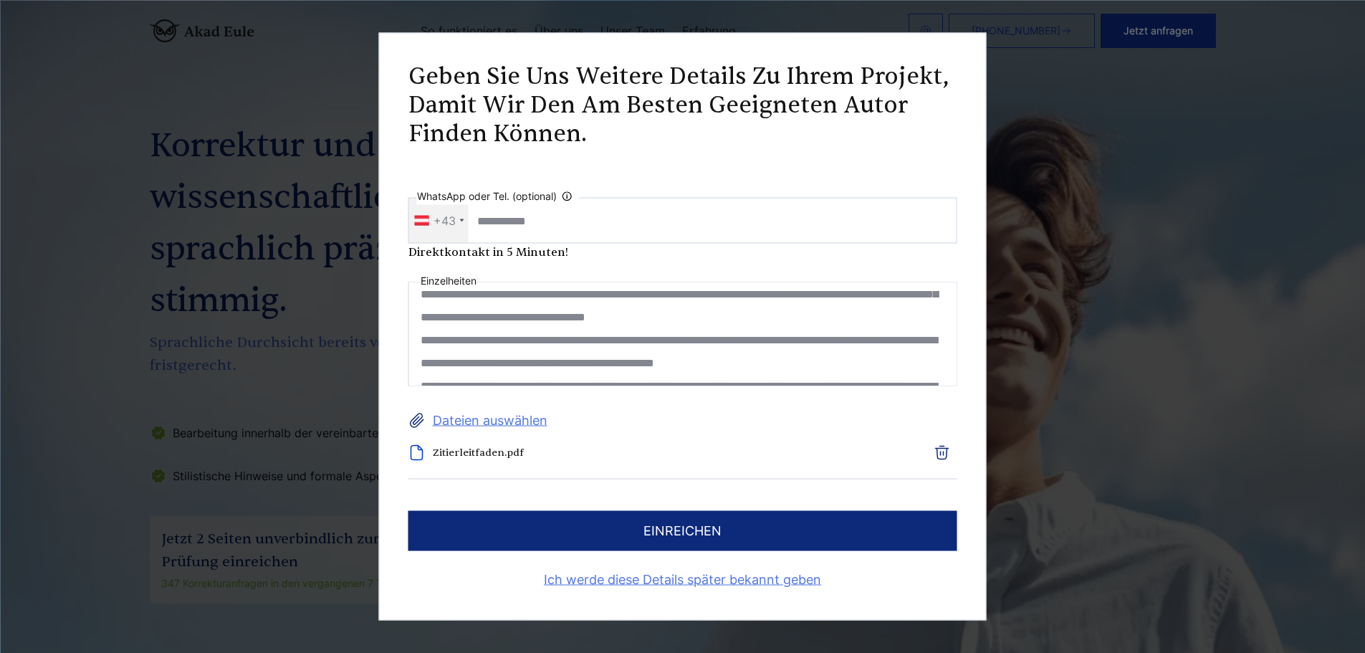
scroll to position [215, 0]
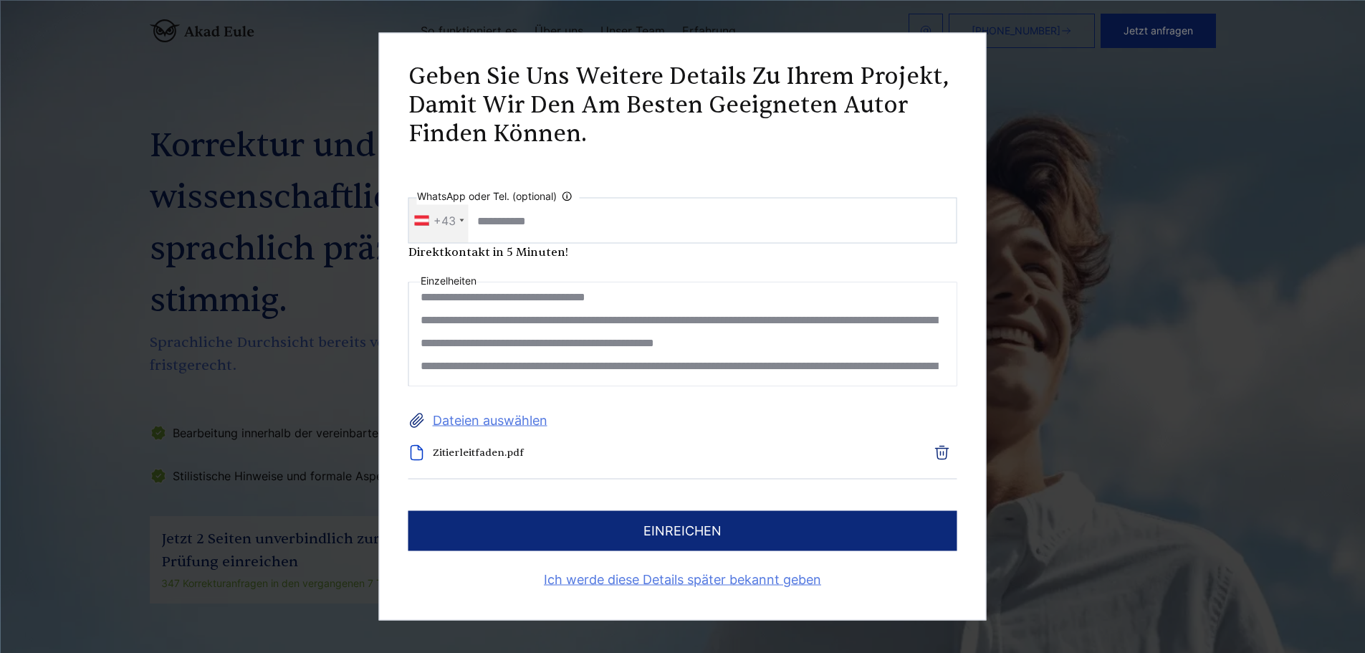
type textarea "**********"
click at [725, 525] on button "einreichen" at bounding box center [682, 531] width 549 height 40
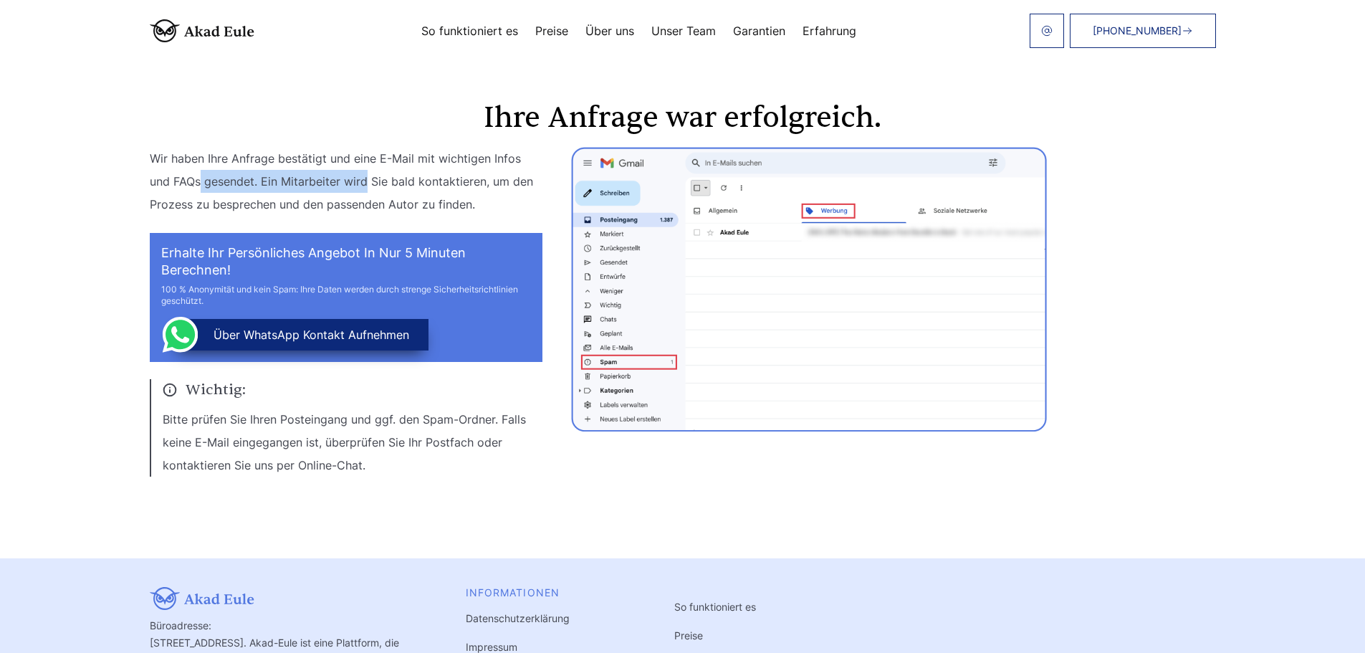
drag, startPoint x: 198, startPoint y: 175, endPoint x: 377, endPoint y: 183, distance: 178.6
click at [373, 182] on p "Wir haben Ihre Anfrage bestätigt und eine E-Mail mit wichtigen Infos und FAQs g…" at bounding box center [346, 181] width 393 height 69
click at [398, 185] on p "Wir haben Ihre Anfrage bestätigt und eine E-Mail mit wichtigen Infos und FAQs g…" at bounding box center [346, 181] width 393 height 69
drag, startPoint x: 375, startPoint y: 186, endPoint x: 481, endPoint y: 176, distance: 105.8
click at [478, 175] on p "Wir haben Ihre Anfrage bestätigt und eine E-Mail mit wichtigen Infos und FAQs g…" at bounding box center [346, 181] width 393 height 69
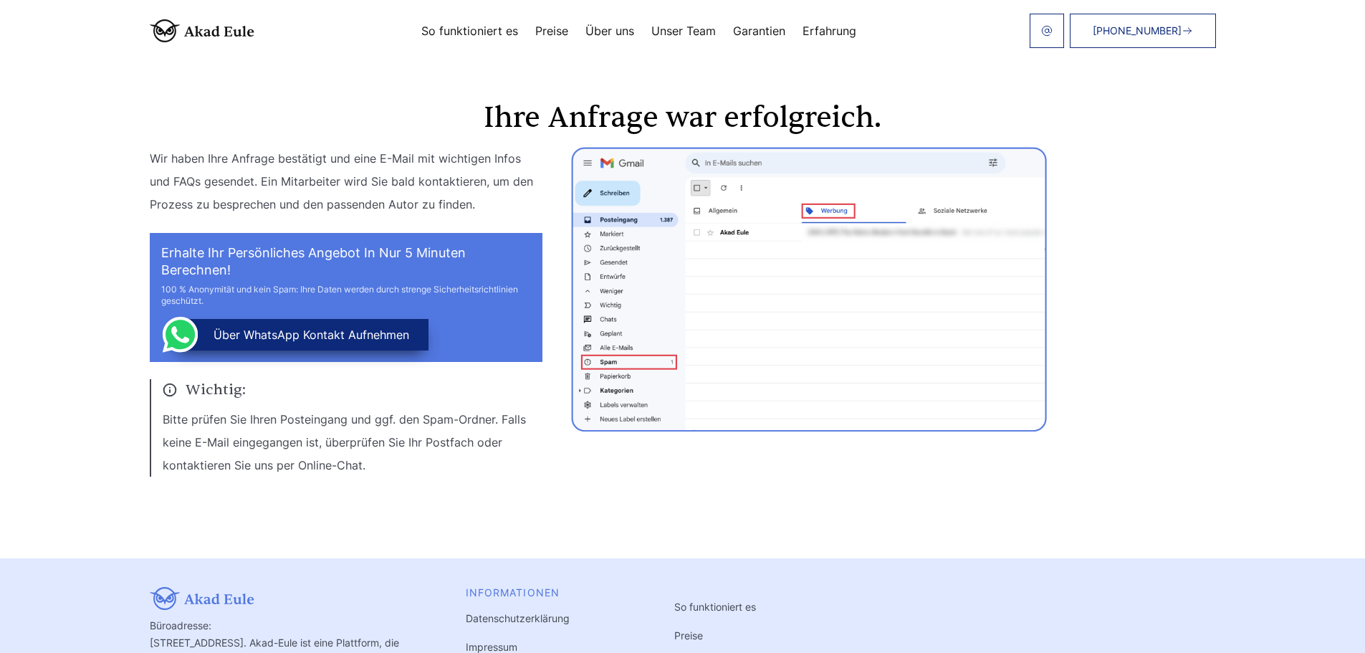
click at [481, 177] on p "Wir haben Ihre Anfrage bestätigt und eine E-Mail mit wichtigen Infos und FAQs g…" at bounding box center [346, 181] width 393 height 69
drag, startPoint x: 231, startPoint y: 207, endPoint x: 366, endPoint y: 208, distance: 134.7
click at [365, 207] on p "Wir haben Ihre Anfrage bestätigt und eine E-Mail mit wichtigen Infos und FAQs g…" at bounding box center [346, 181] width 393 height 69
click at [418, 202] on p "Wir haben Ihre Anfrage bestätigt und eine E-Mail mit wichtigen Infos und FAQs g…" at bounding box center [346, 181] width 393 height 69
drag, startPoint x: 254, startPoint y: 426, endPoint x: 394, endPoint y: 429, distance: 139.7
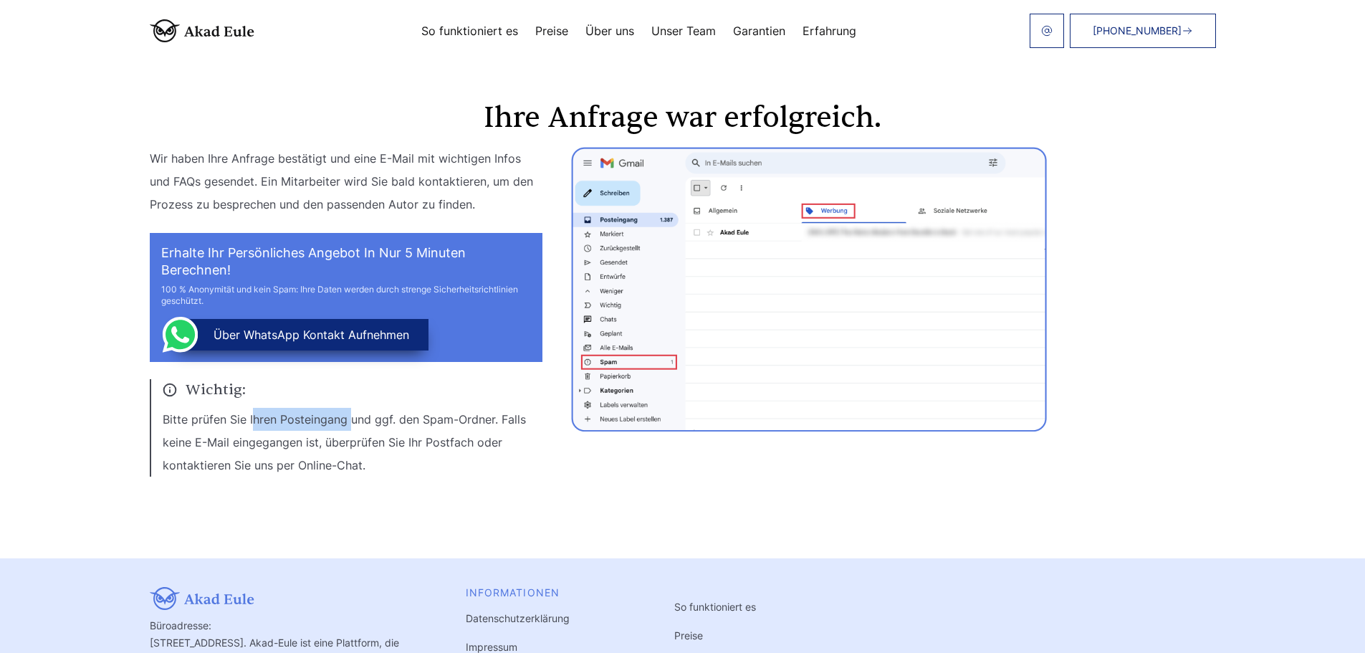
click at [392, 429] on p "Bitte prüfen Sie Ihren Posteingang und ggf. den Spam-Ordner. Falls keine E-Mail…" at bounding box center [353, 442] width 380 height 69
click at [399, 430] on p "Bitte prüfen Sie Ihren Posteingang und ggf. den Spam-Ordner. Falls keine E-Mail…" at bounding box center [353, 442] width 380 height 69
